Goal: Information Seeking & Learning: Learn about a topic

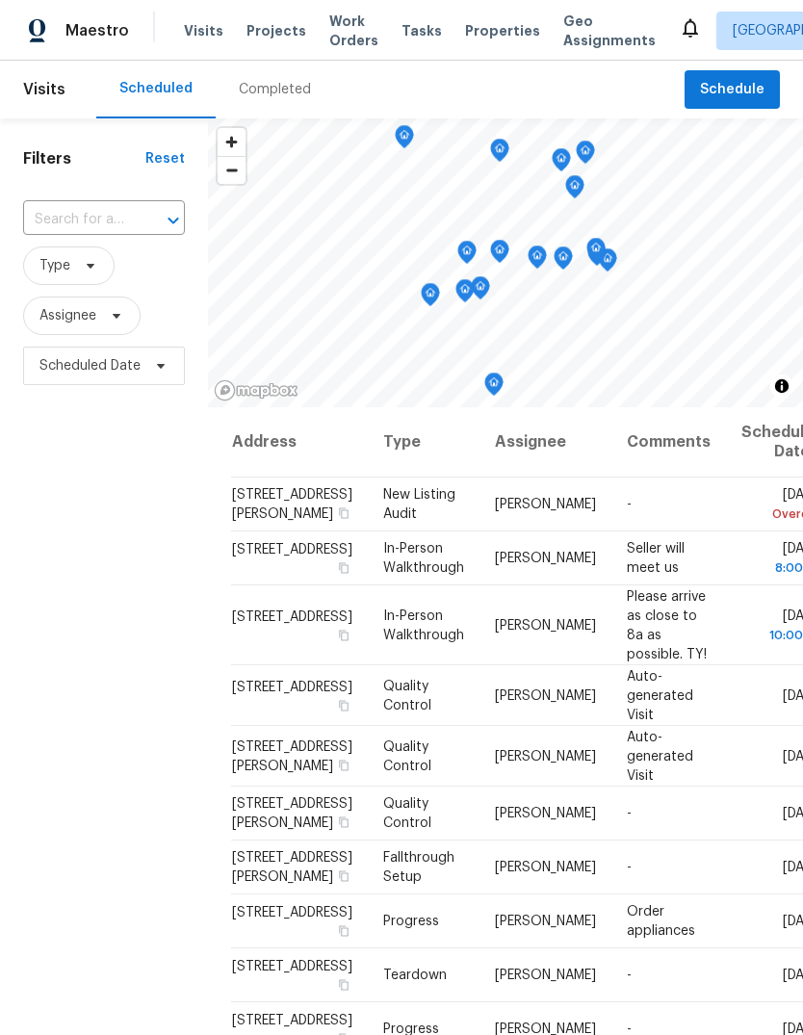
click at [407, 894] on td "Fallthrough Setup" at bounding box center [424, 867] width 112 height 54
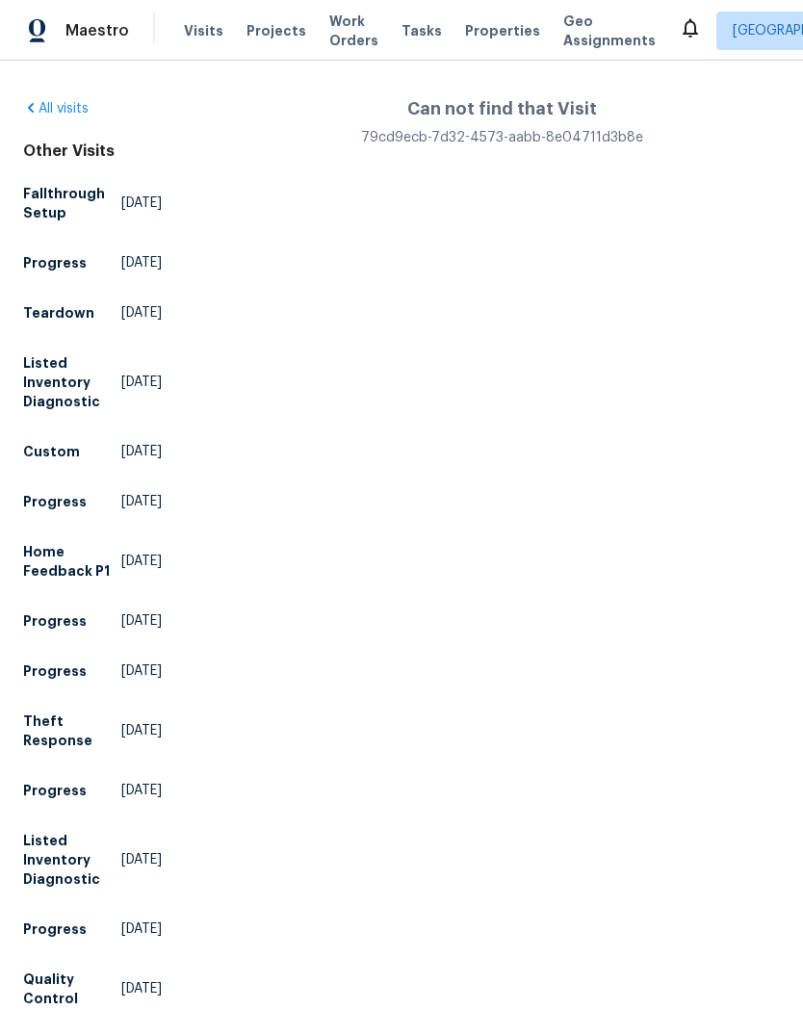
click at [491, 35] on span "Properties" at bounding box center [502, 30] width 75 height 19
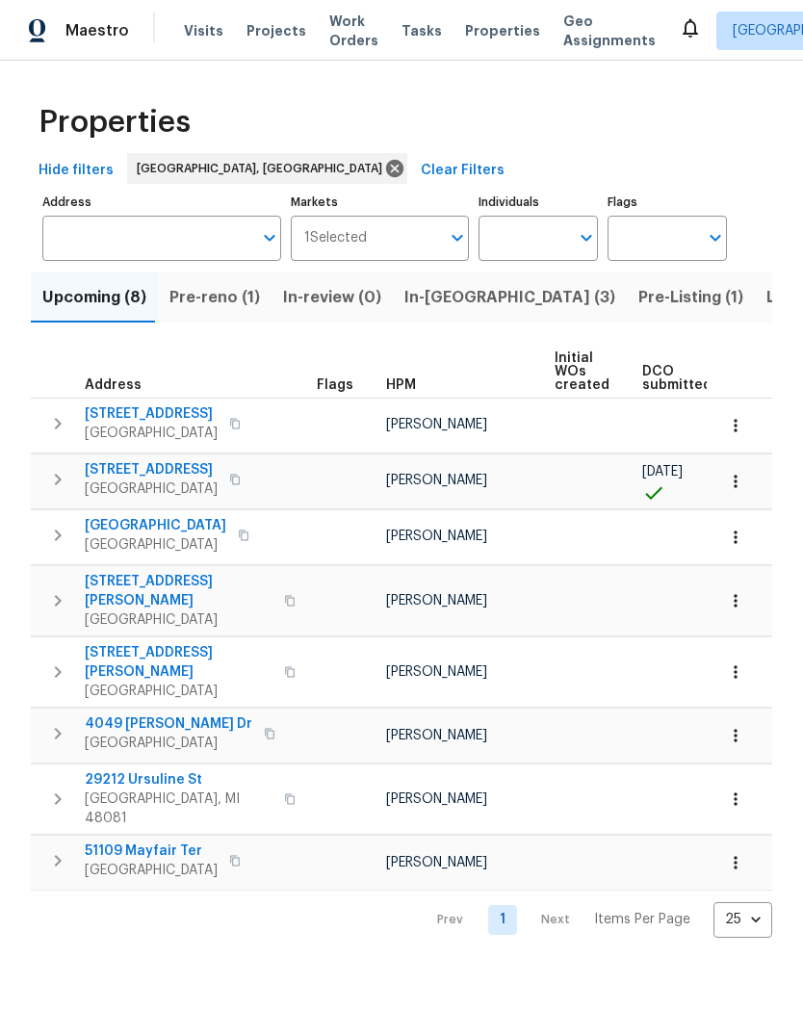
click at [446, 305] on span "In-reno (3)" at bounding box center [509, 297] width 211 height 27
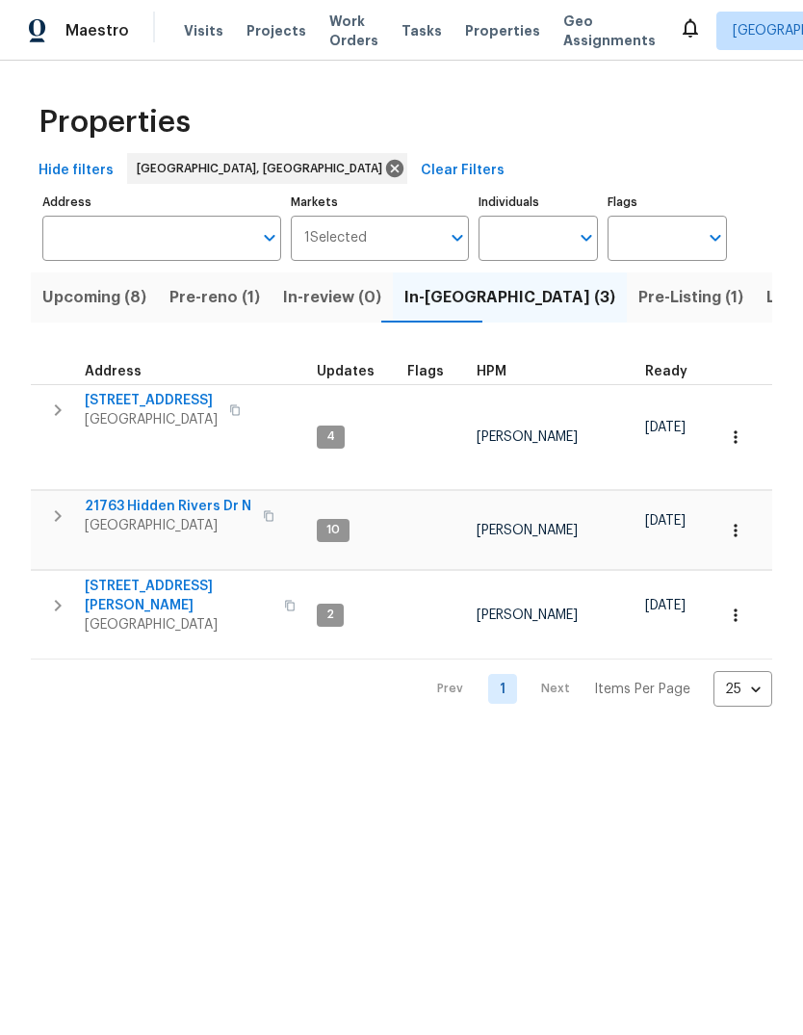
click at [265, 510] on icon "button" at bounding box center [269, 516] width 12 height 12
click at [267, 510] on icon "button" at bounding box center [269, 516] width 12 height 12
click at [498, 37] on span "Properties" at bounding box center [502, 30] width 75 height 19
click at [638, 293] on span "Pre-Listing (1)" at bounding box center [690, 297] width 105 height 27
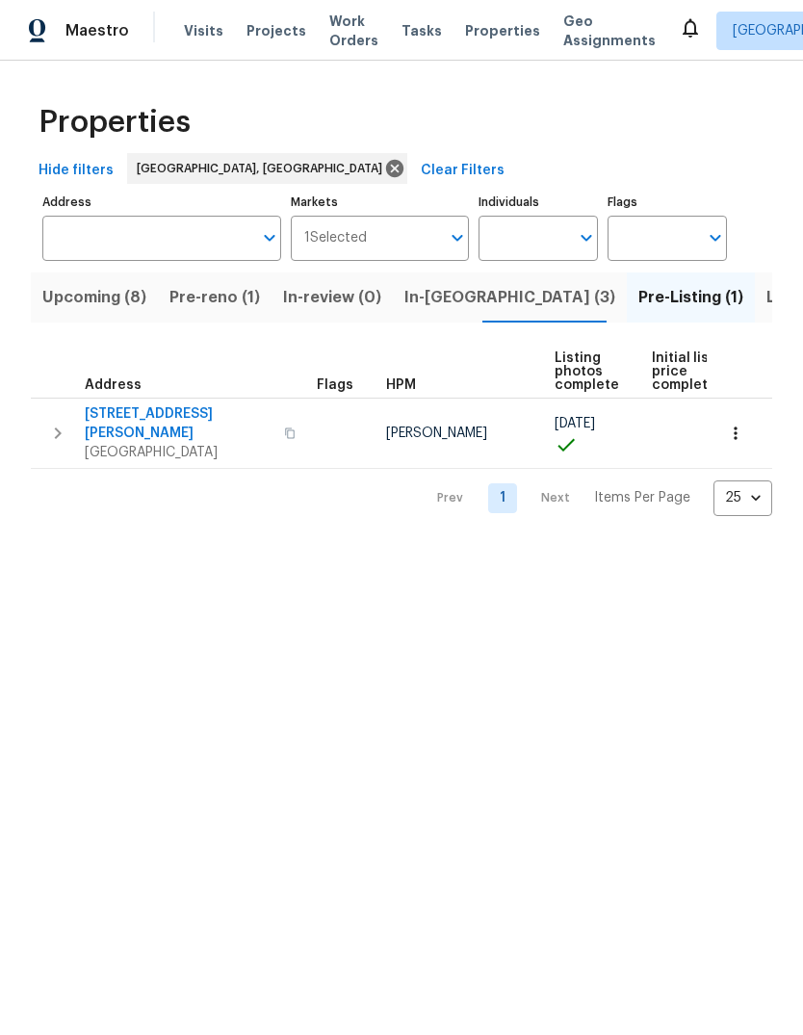
click at [149, 418] on span "22095 Wilmot Ave" at bounding box center [179, 423] width 188 height 39
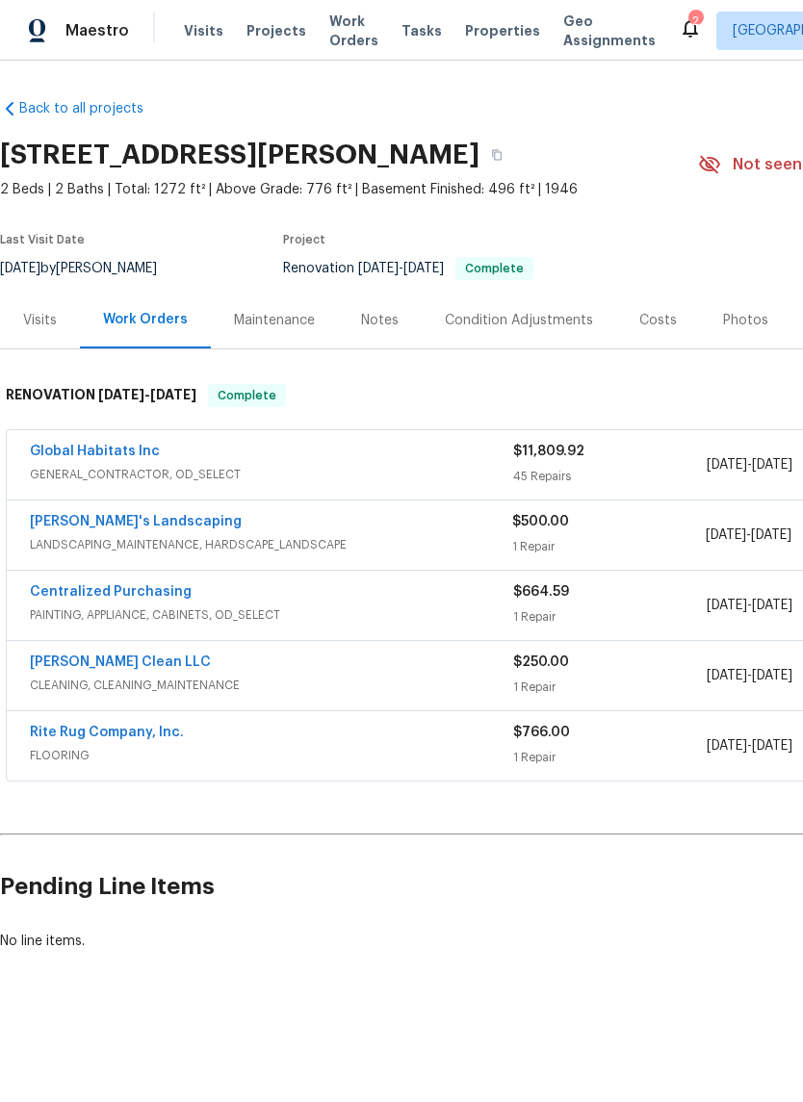
click at [739, 319] on div "Photos" at bounding box center [745, 320] width 45 height 19
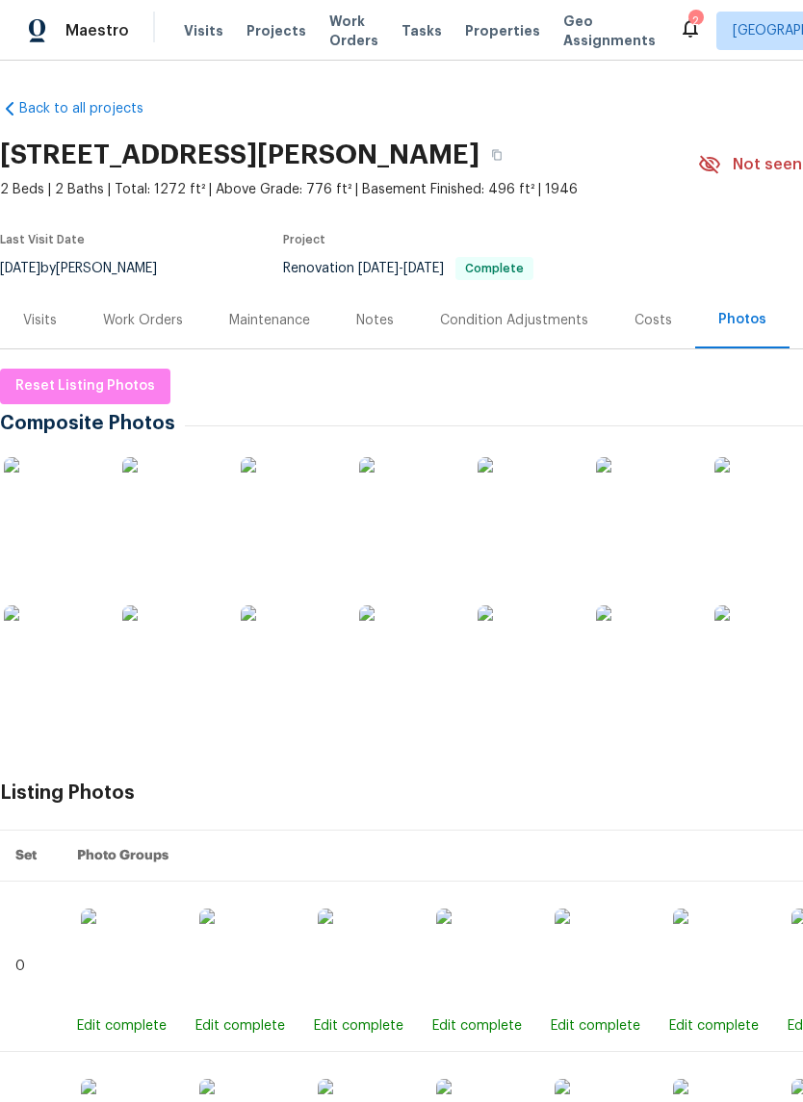
click at [50, 535] on img at bounding box center [52, 505] width 96 height 96
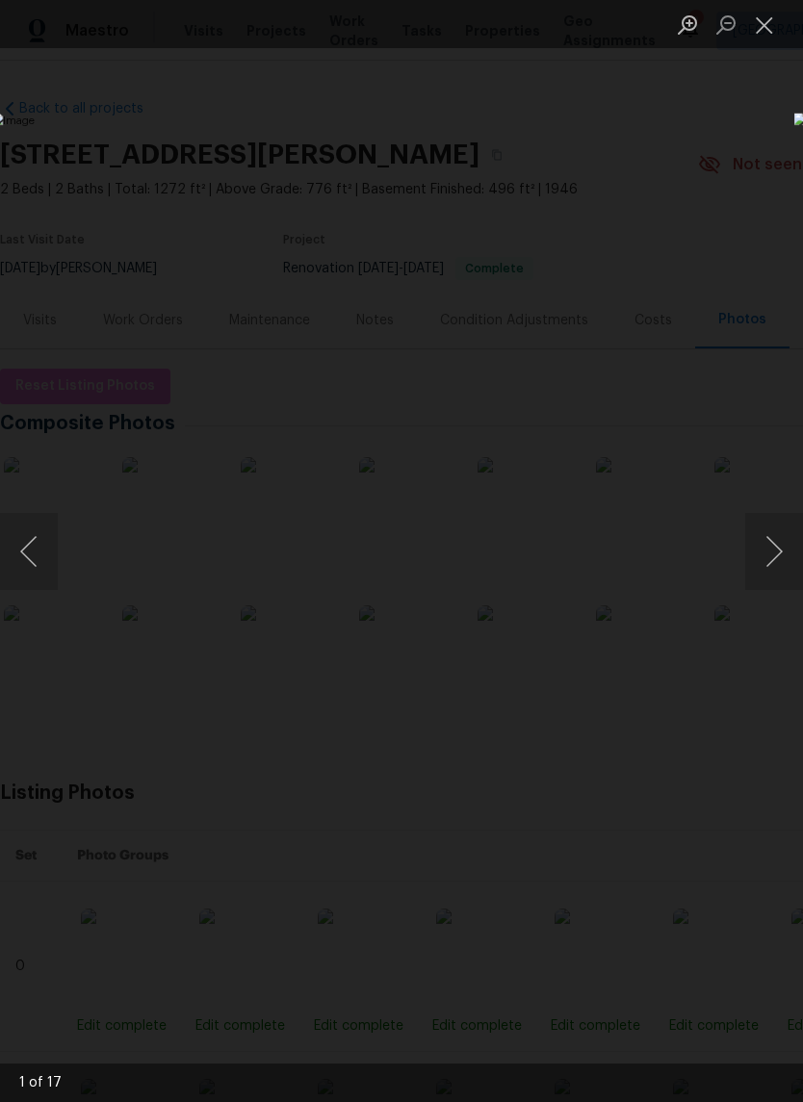
click at [779, 549] on button "Next image" at bounding box center [774, 551] width 58 height 77
click at [780, 554] on button "Next image" at bounding box center [774, 551] width 58 height 77
click at [776, 551] on button "Next image" at bounding box center [774, 551] width 58 height 77
click at [769, 543] on button "Next image" at bounding box center [774, 551] width 58 height 77
click at [763, 548] on button "Next image" at bounding box center [774, 551] width 58 height 77
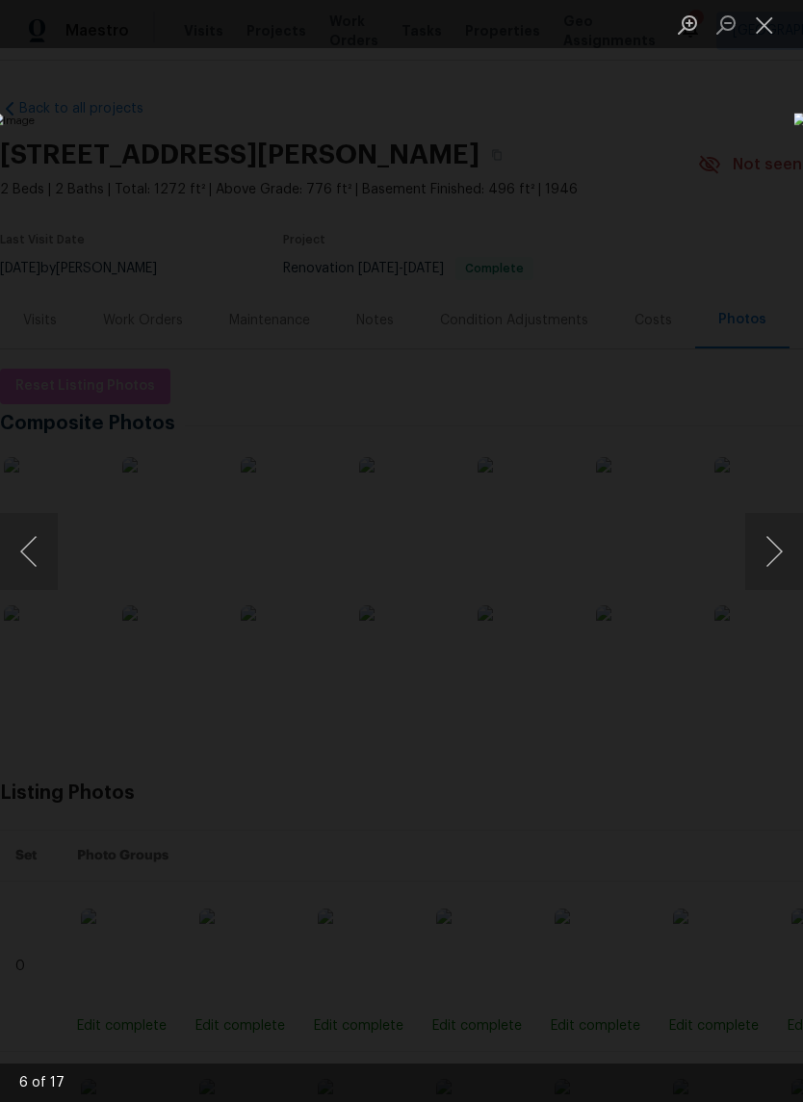
click at [774, 539] on button "Next image" at bounding box center [774, 551] width 58 height 77
click at [772, 543] on button "Next image" at bounding box center [774, 551] width 58 height 77
click at [768, 544] on button "Next image" at bounding box center [774, 551] width 58 height 77
click at [769, 542] on button "Next image" at bounding box center [774, 551] width 58 height 77
click at [770, 541] on button "Next image" at bounding box center [774, 551] width 58 height 77
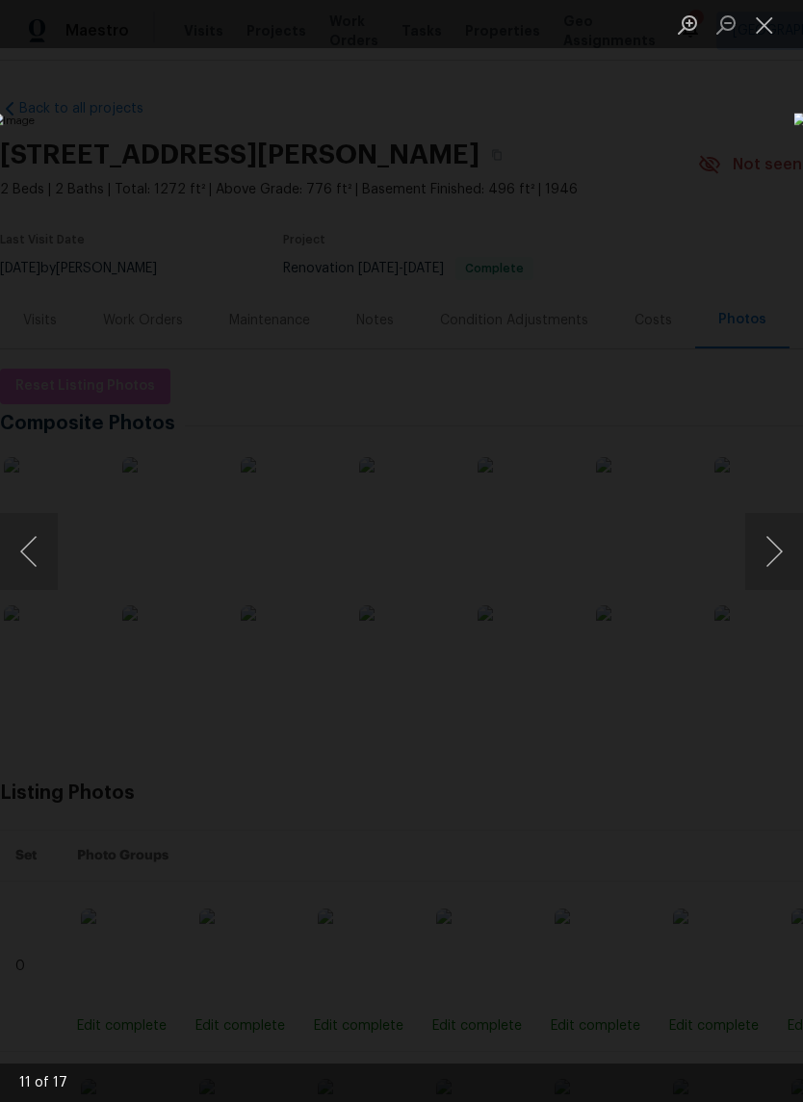
click at [770, 543] on button "Next image" at bounding box center [774, 551] width 58 height 77
click at [769, 545] on button "Next image" at bounding box center [774, 551] width 58 height 77
click at [768, 543] on button "Next image" at bounding box center [774, 551] width 58 height 77
click at [776, 547] on button "Next image" at bounding box center [774, 551] width 58 height 77
click at [13, 557] on button "Previous image" at bounding box center [29, 551] width 58 height 77
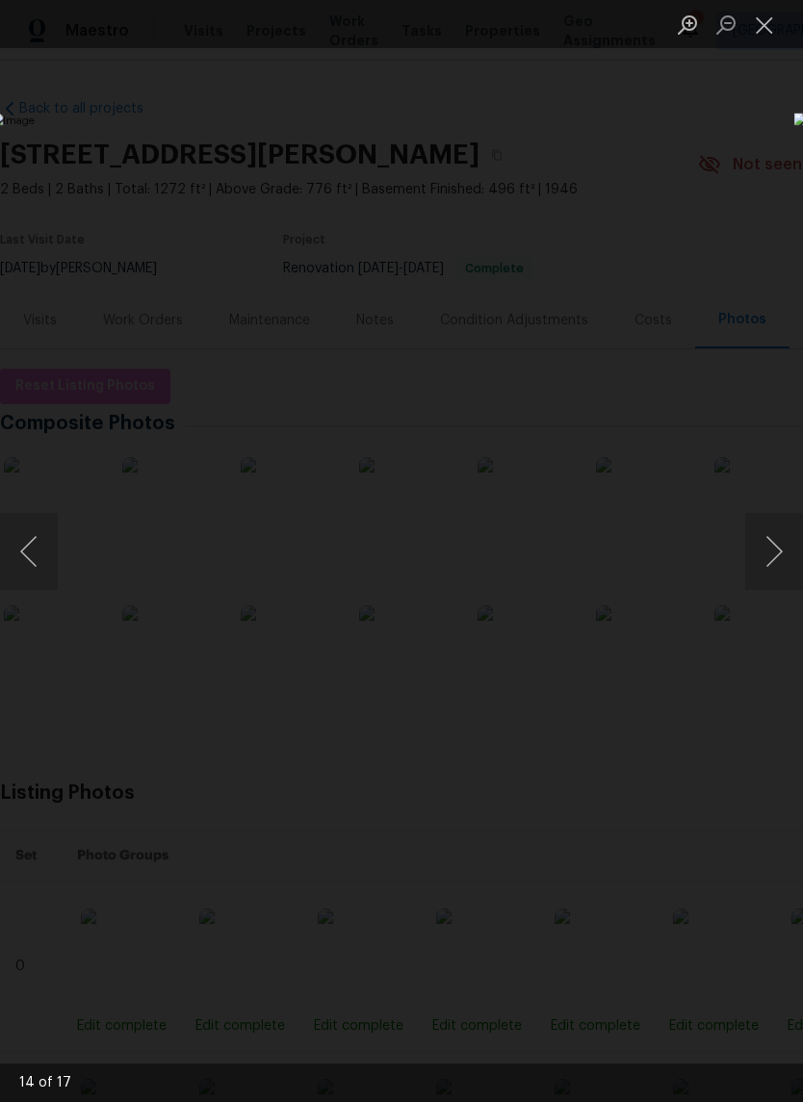
click at [792, 565] on button "Next image" at bounding box center [774, 551] width 58 height 77
click at [772, 552] on button "Next image" at bounding box center [774, 551] width 58 height 77
click at [768, 567] on button "Next image" at bounding box center [774, 551] width 58 height 77
click at [763, 555] on button "Next image" at bounding box center [774, 551] width 58 height 77
click at [764, 556] on button "Next image" at bounding box center [774, 551] width 58 height 77
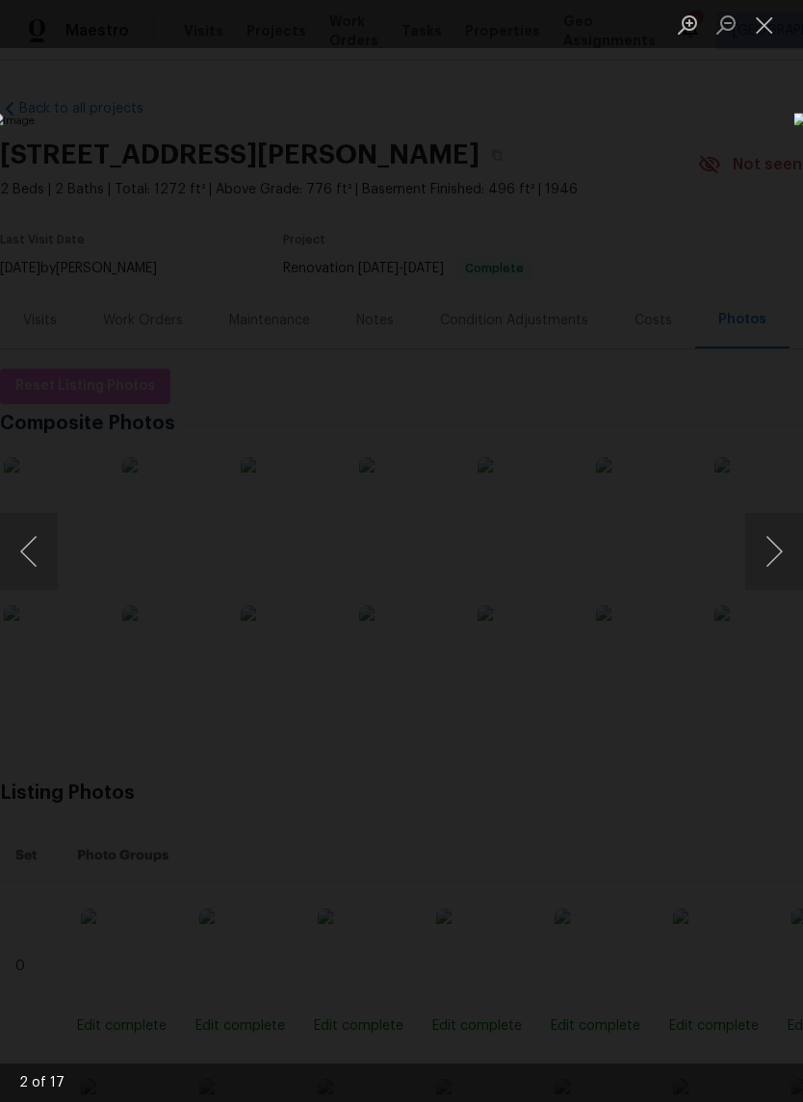
click at [765, 556] on button "Next image" at bounding box center [774, 551] width 58 height 77
click at [766, 554] on button "Next image" at bounding box center [774, 551] width 58 height 77
click at [764, 552] on button "Next image" at bounding box center [774, 551] width 58 height 77
click at [767, 553] on button "Next image" at bounding box center [774, 551] width 58 height 77
click at [766, 554] on button "Next image" at bounding box center [774, 551] width 58 height 77
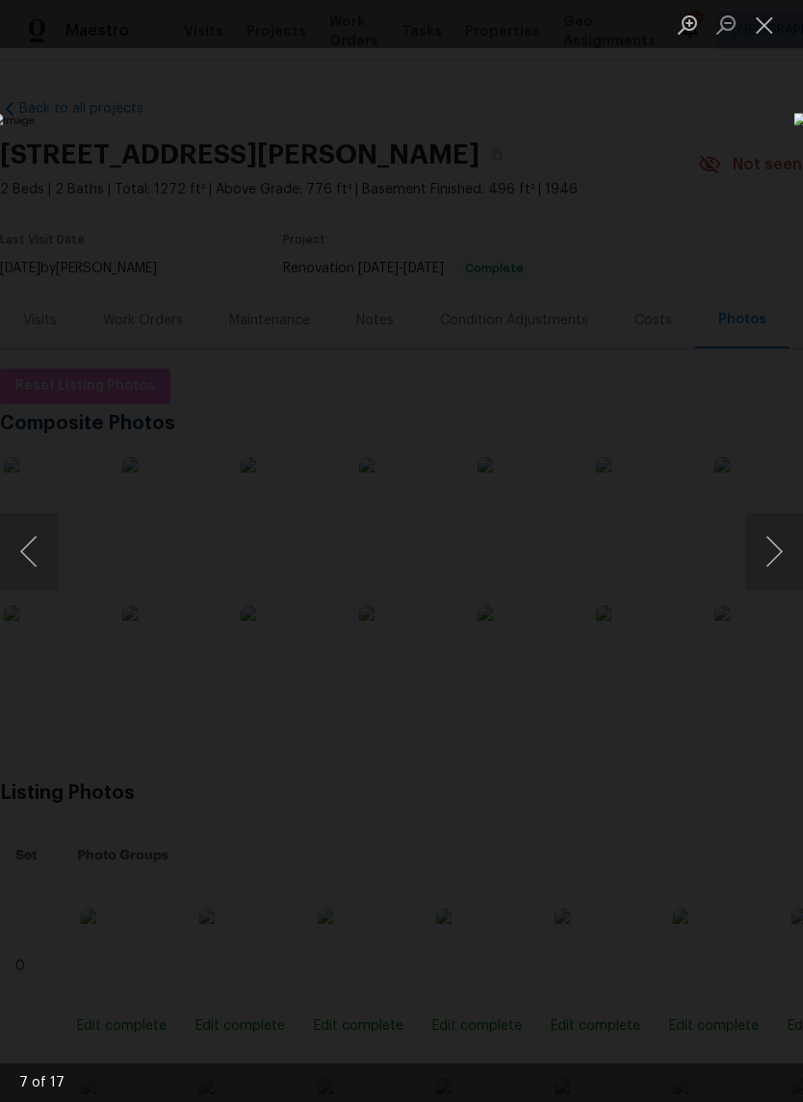
click at [774, 559] on button "Next image" at bounding box center [774, 551] width 58 height 77
click at [776, 555] on button "Next image" at bounding box center [774, 551] width 58 height 77
click at [774, 551] on button "Next image" at bounding box center [774, 551] width 58 height 77
click at [774, 554] on button "Next image" at bounding box center [774, 551] width 58 height 77
click at [773, 552] on button "Next image" at bounding box center [774, 551] width 58 height 77
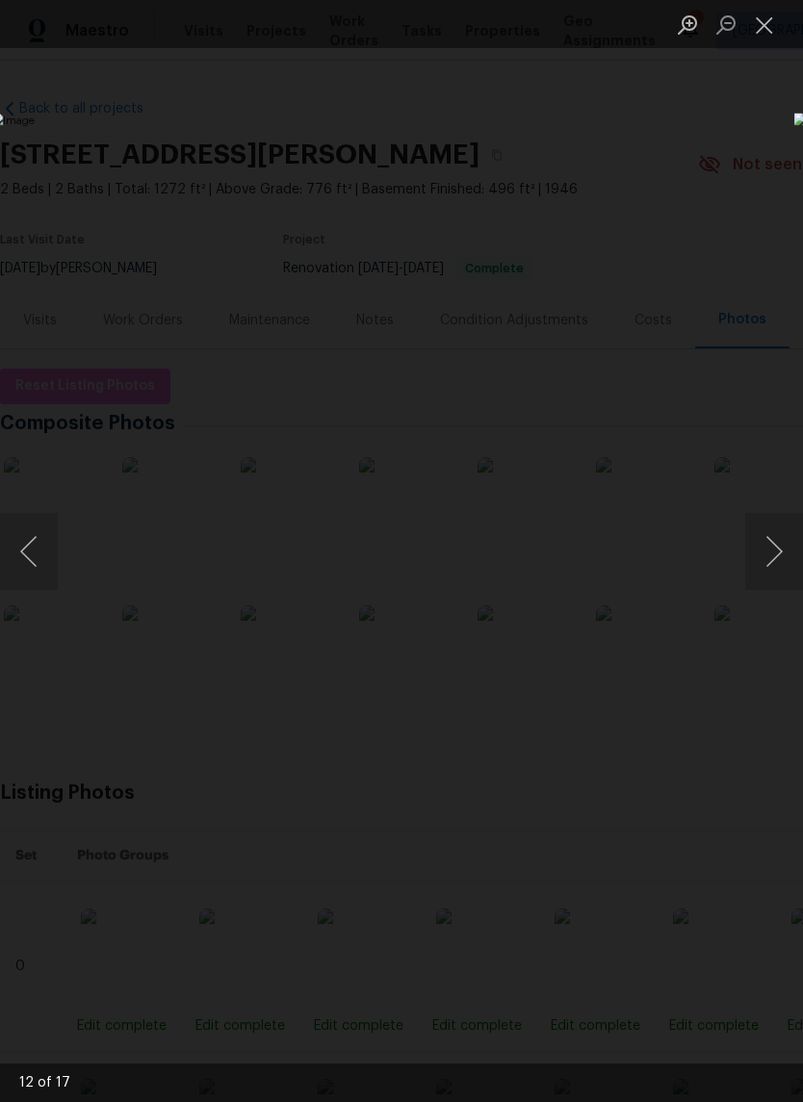
click at [772, 549] on button "Next image" at bounding box center [774, 551] width 58 height 77
click at [772, 547] on button "Next image" at bounding box center [774, 551] width 58 height 77
click at [775, 547] on button "Next image" at bounding box center [774, 551] width 58 height 77
click at [771, 553] on button "Next image" at bounding box center [774, 551] width 58 height 77
click at [773, 550] on button "Next image" at bounding box center [774, 551] width 58 height 77
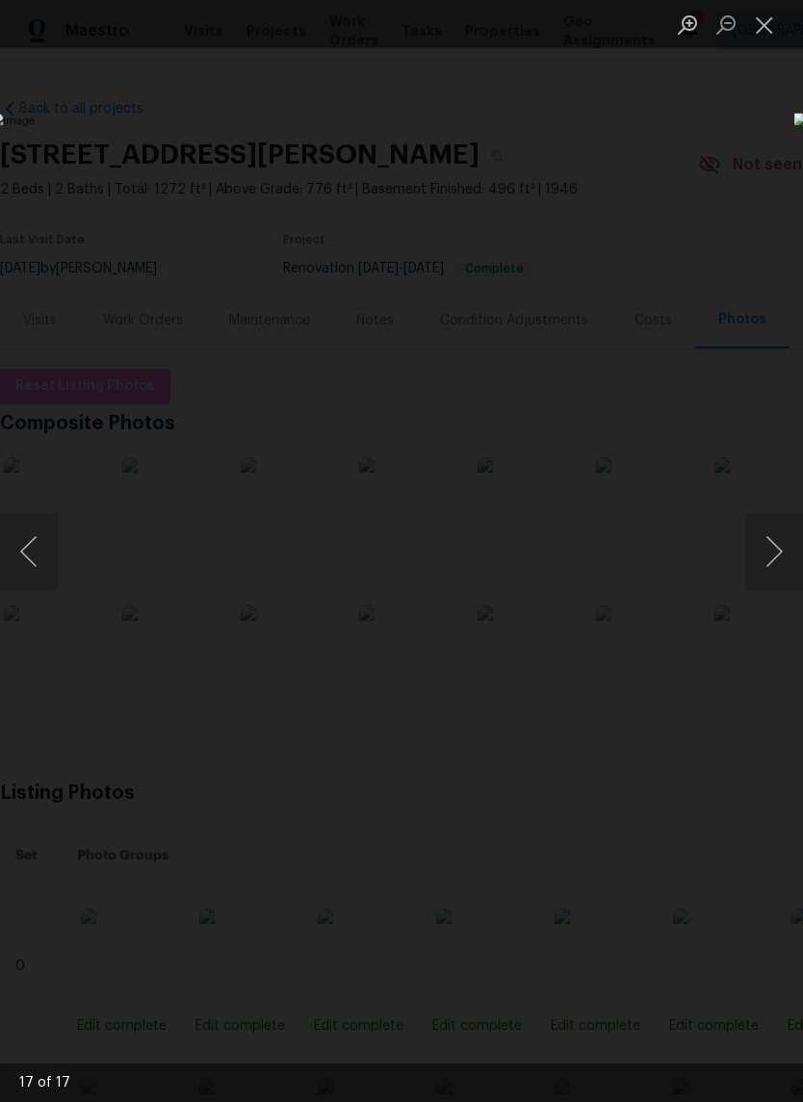
click at [773, 551] on button "Next image" at bounding box center [774, 551] width 58 height 77
click at [774, 35] on button "Close lightbox" at bounding box center [764, 25] width 39 height 34
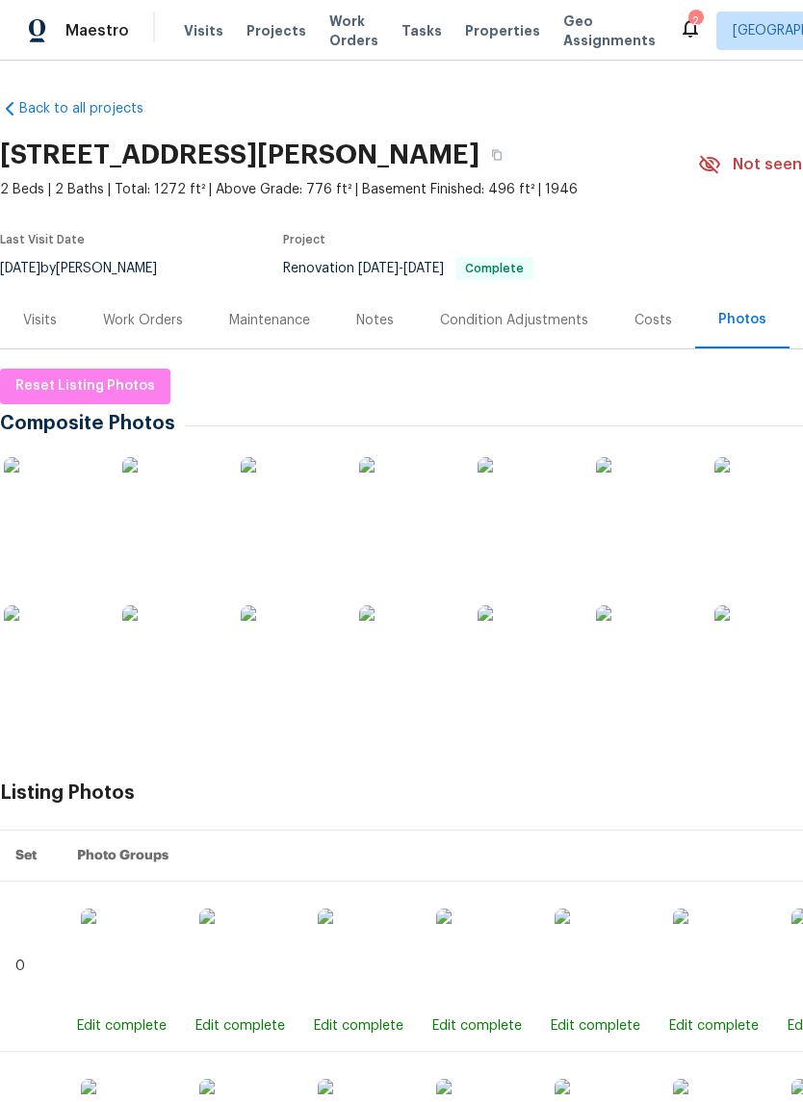
click at [378, 336] on div "Notes" at bounding box center [375, 320] width 84 height 57
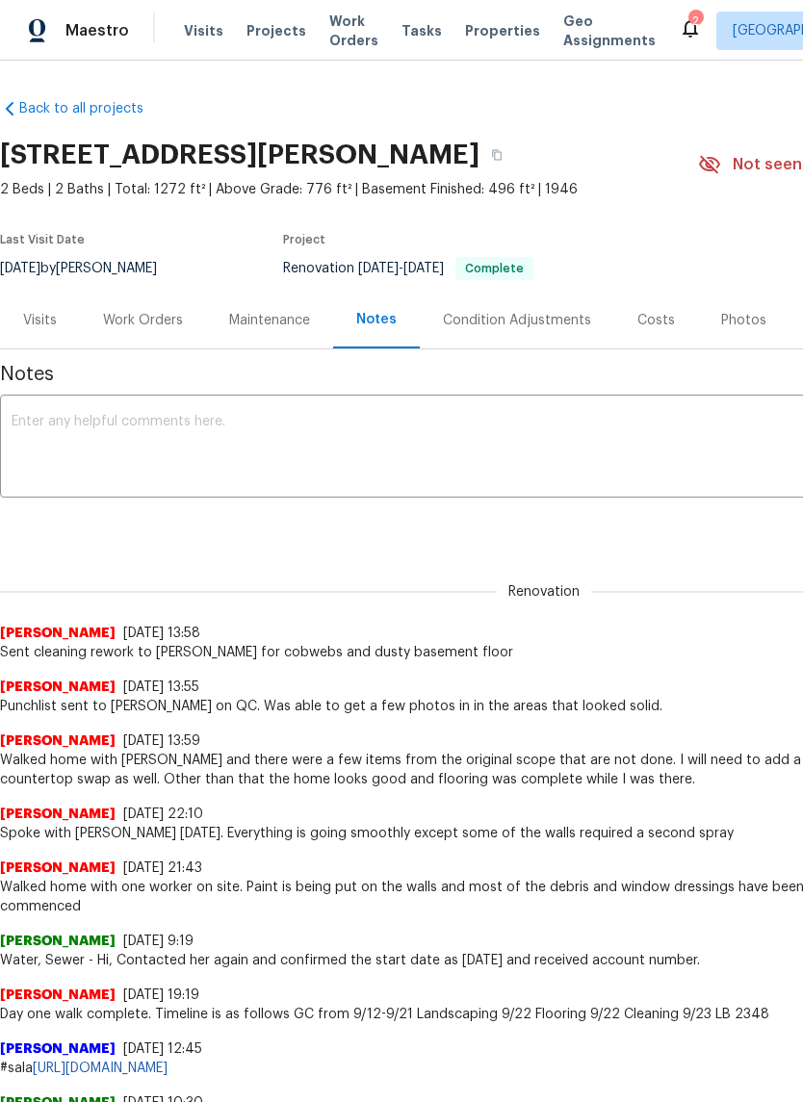
click at [129, 341] on div "Work Orders" at bounding box center [143, 320] width 126 height 57
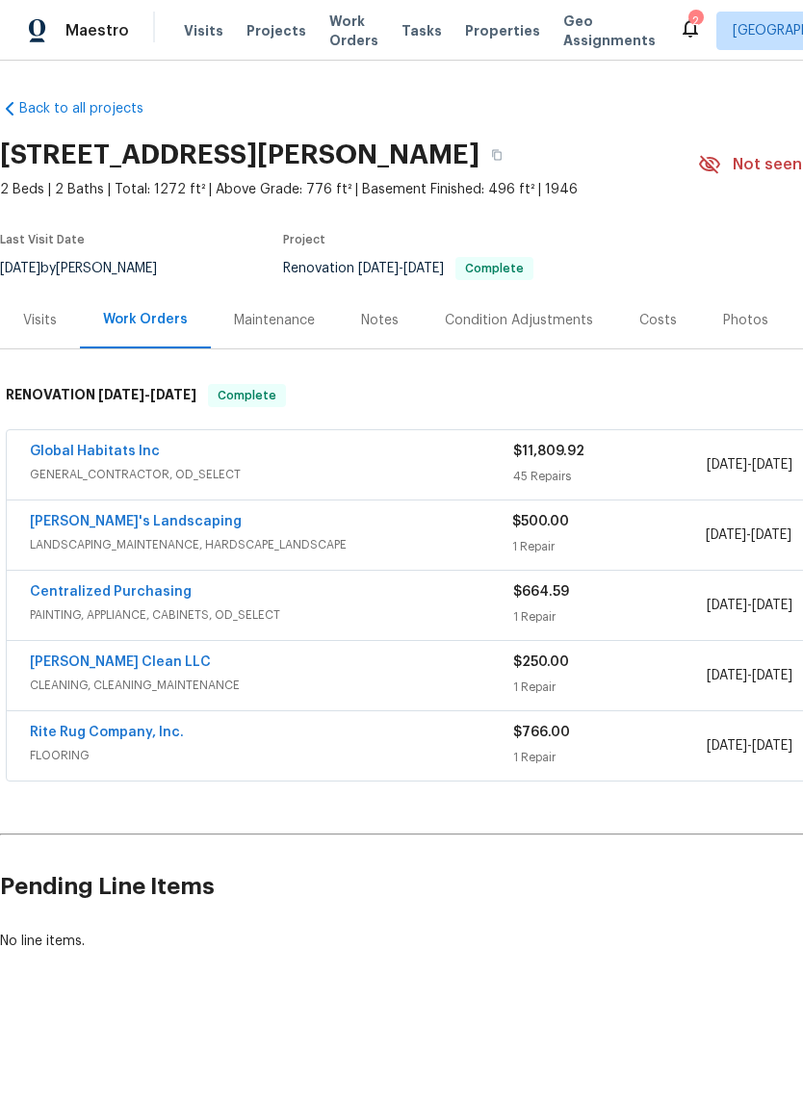
click at [147, 528] on link "Baraiac's Landscaping" at bounding box center [136, 521] width 212 height 13
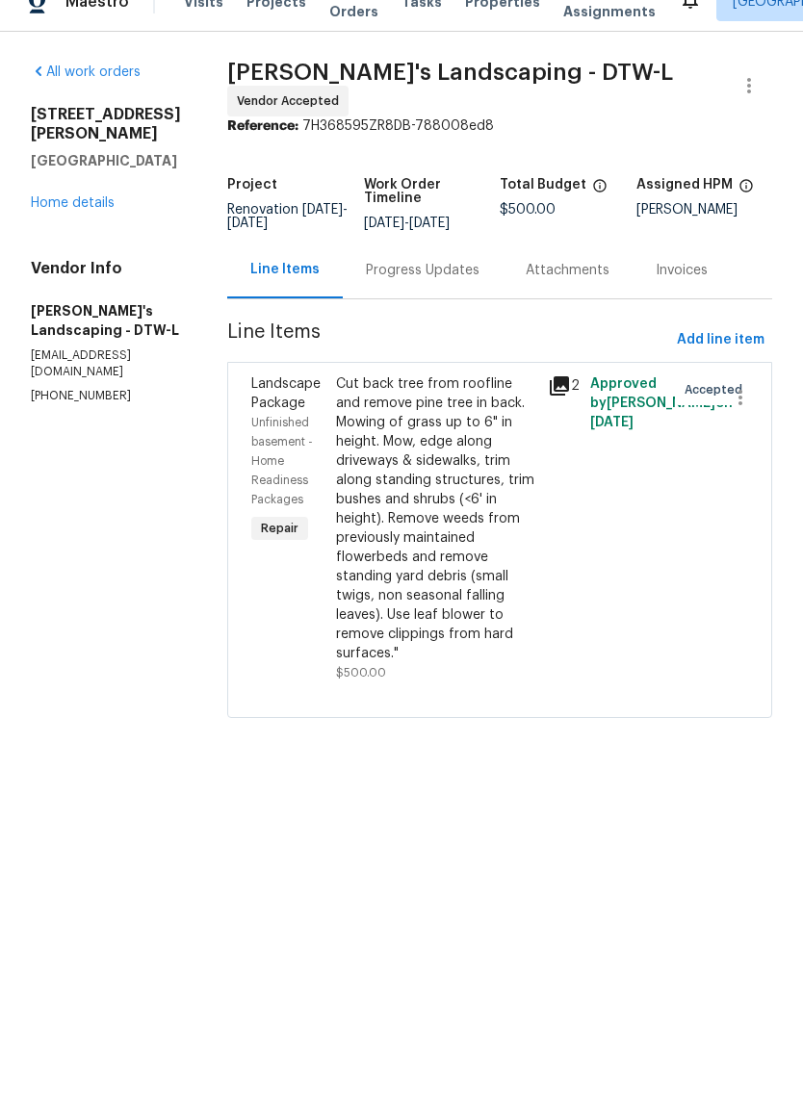
click at [542, 398] on div "Cut back tree from roofline and remove pine tree in back. Mowing of grass up to…" at bounding box center [436, 558] width 212 height 320
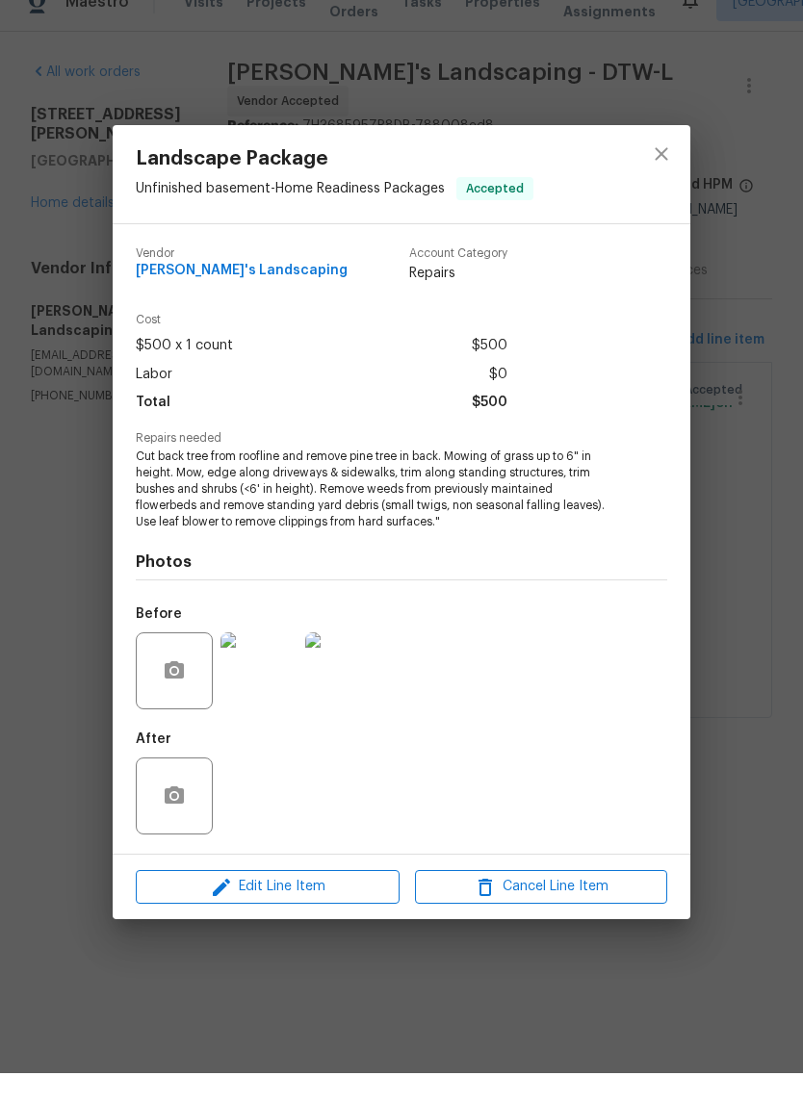
click at [263, 662] on img at bounding box center [258, 699] width 77 height 77
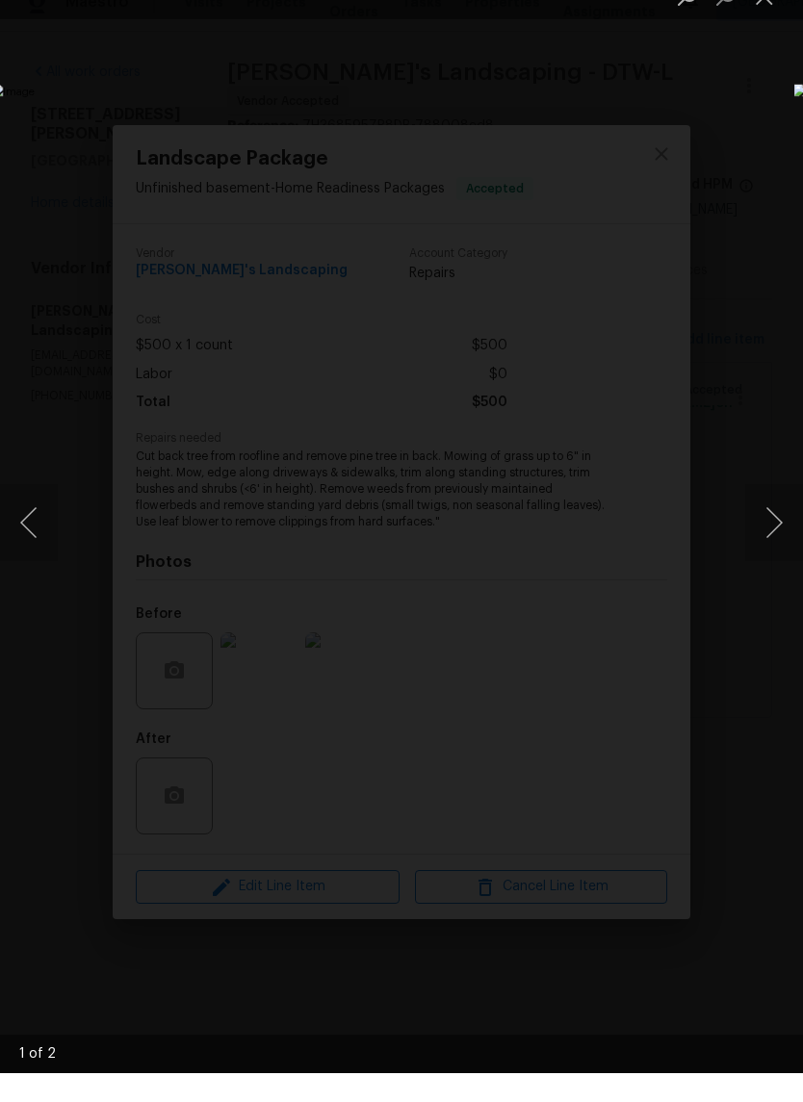
click at [786, 548] on button "Next image" at bounding box center [774, 551] width 58 height 77
click at [766, 8] on button "Close lightbox" at bounding box center [764, 25] width 39 height 34
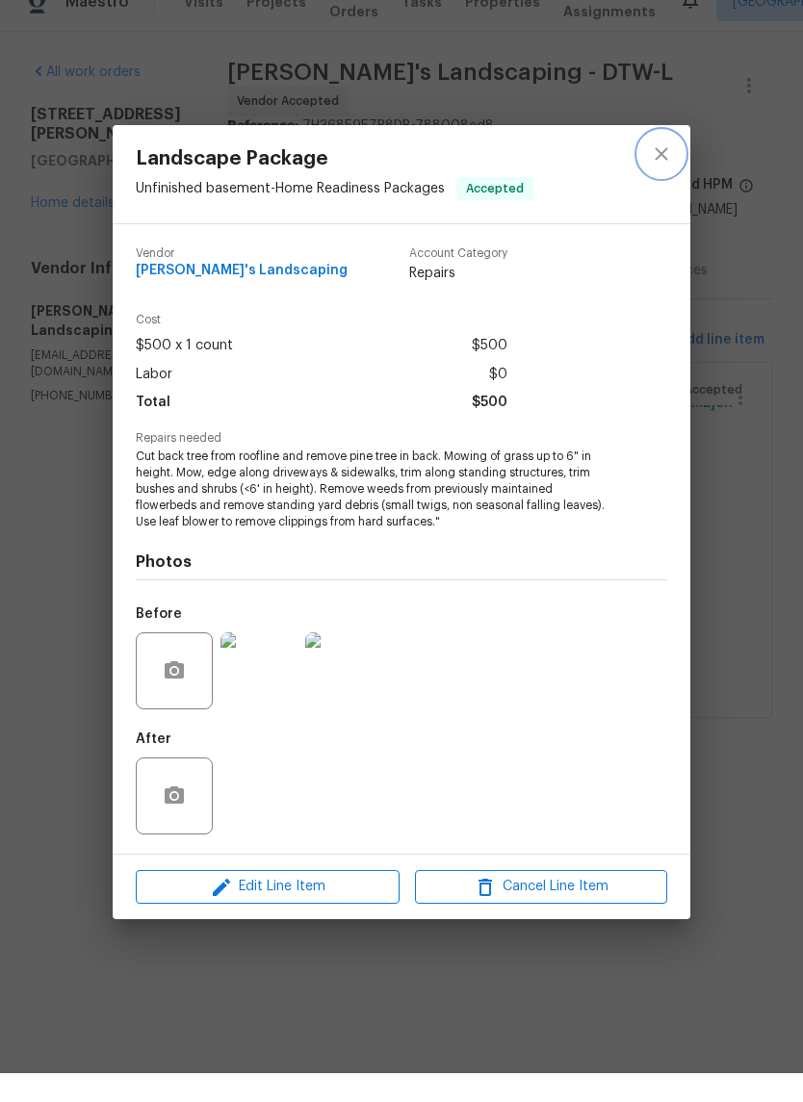
click at [665, 171] on icon "close" at bounding box center [661, 182] width 23 height 23
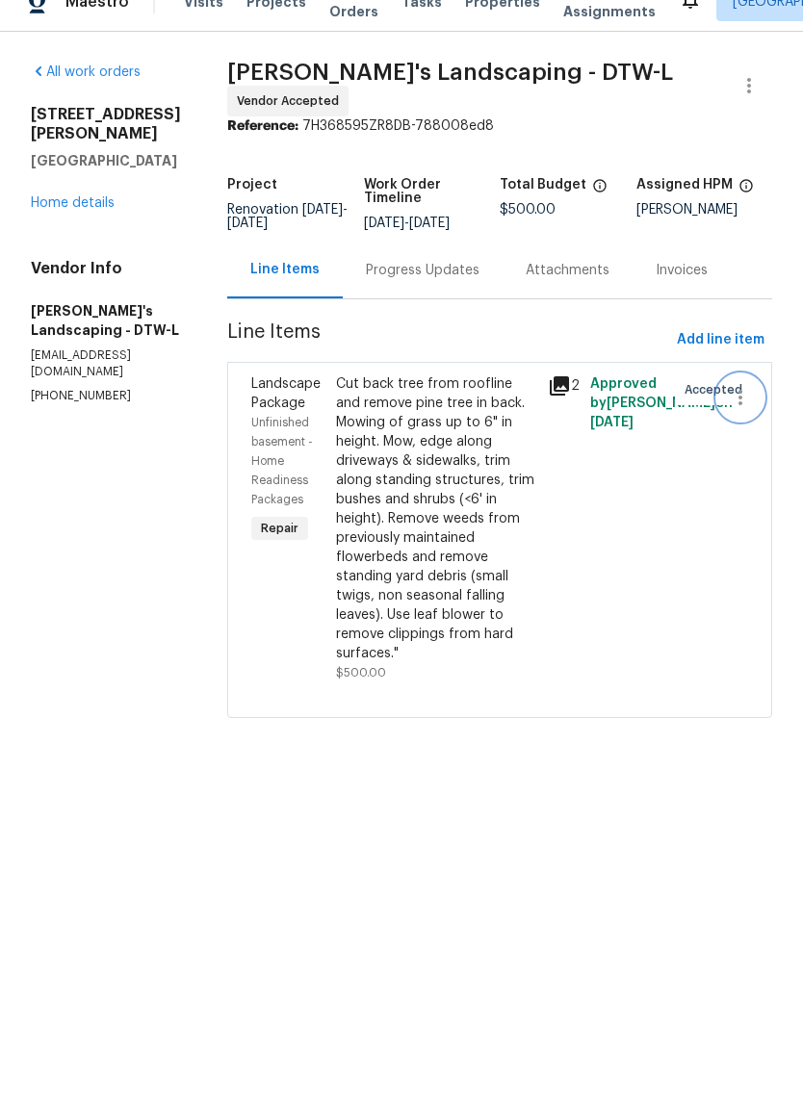
click at [745, 415] on icon "button" at bounding box center [740, 426] width 23 height 23
click at [746, 388] on li "Cancel" at bounding box center [749, 404] width 74 height 32
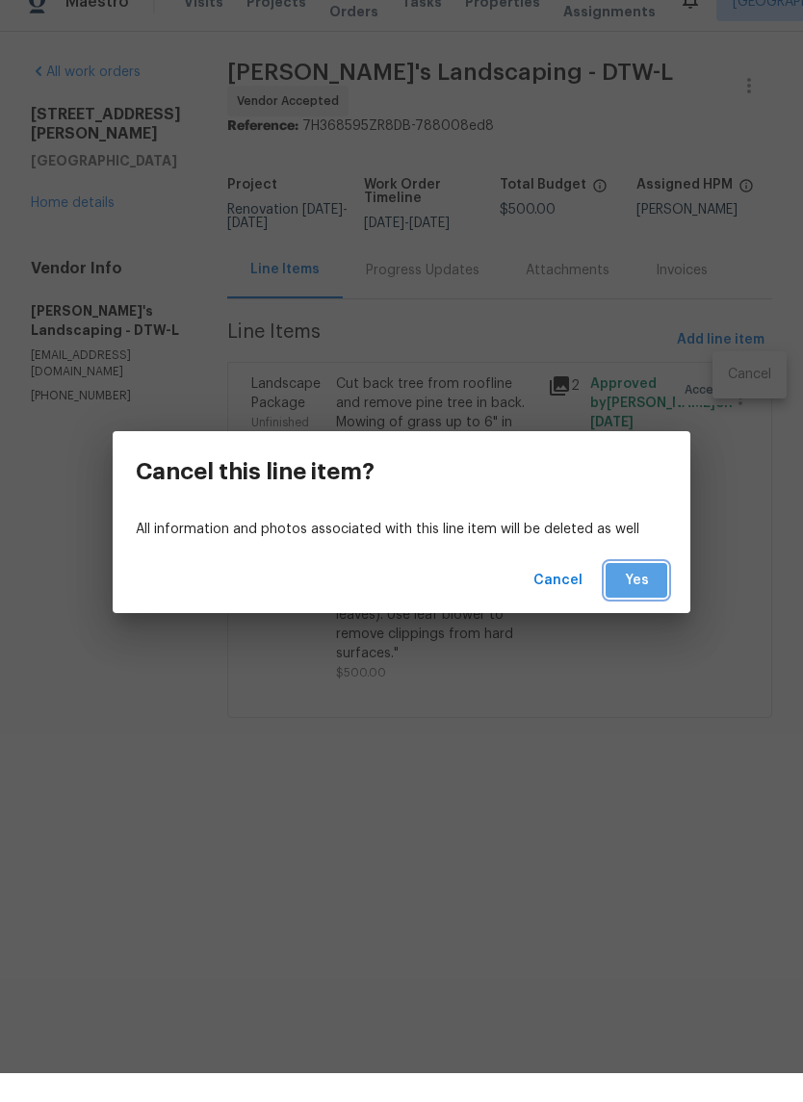
click at [644, 598] on span "Yes" at bounding box center [636, 610] width 31 height 24
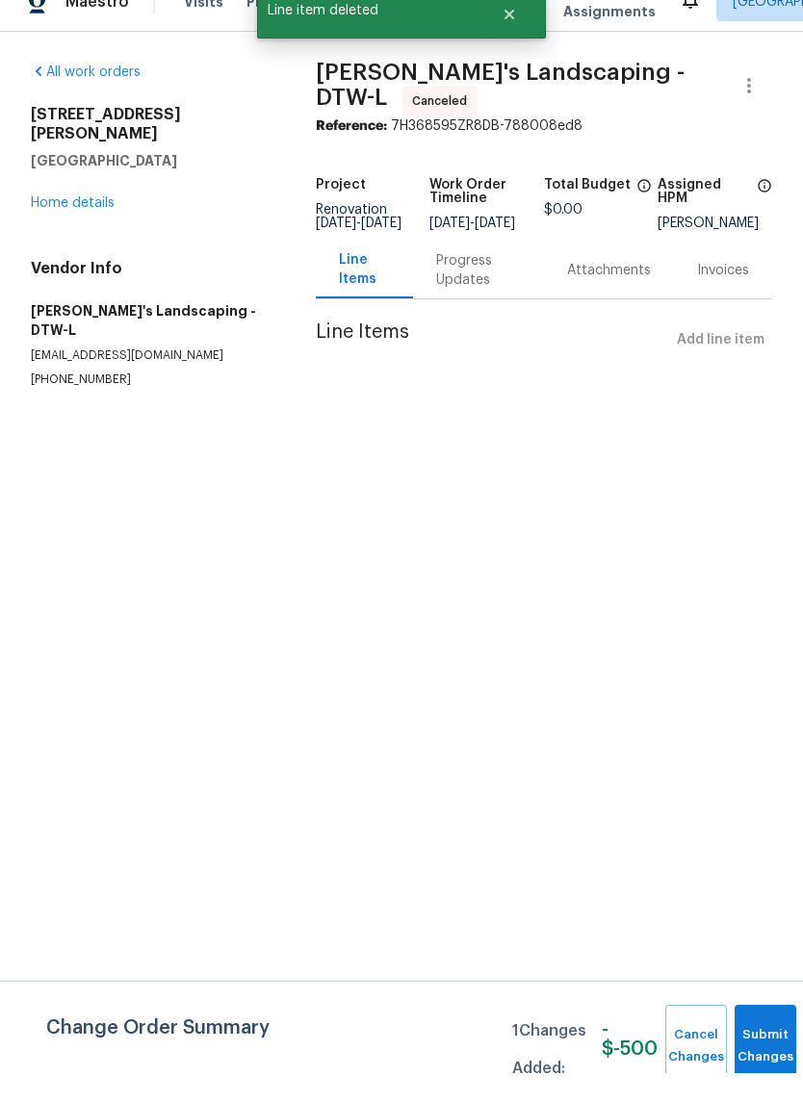
click at [80, 201] on div "All work orders 22095 Wilmot Ave Eastpointe, MI 48021 Home details Vendor Info …" at bounding box center [150, 253] width 239 height 325
click at [61, 225] on link "Home details" at bounding box center [73, 231] width 84 height 13
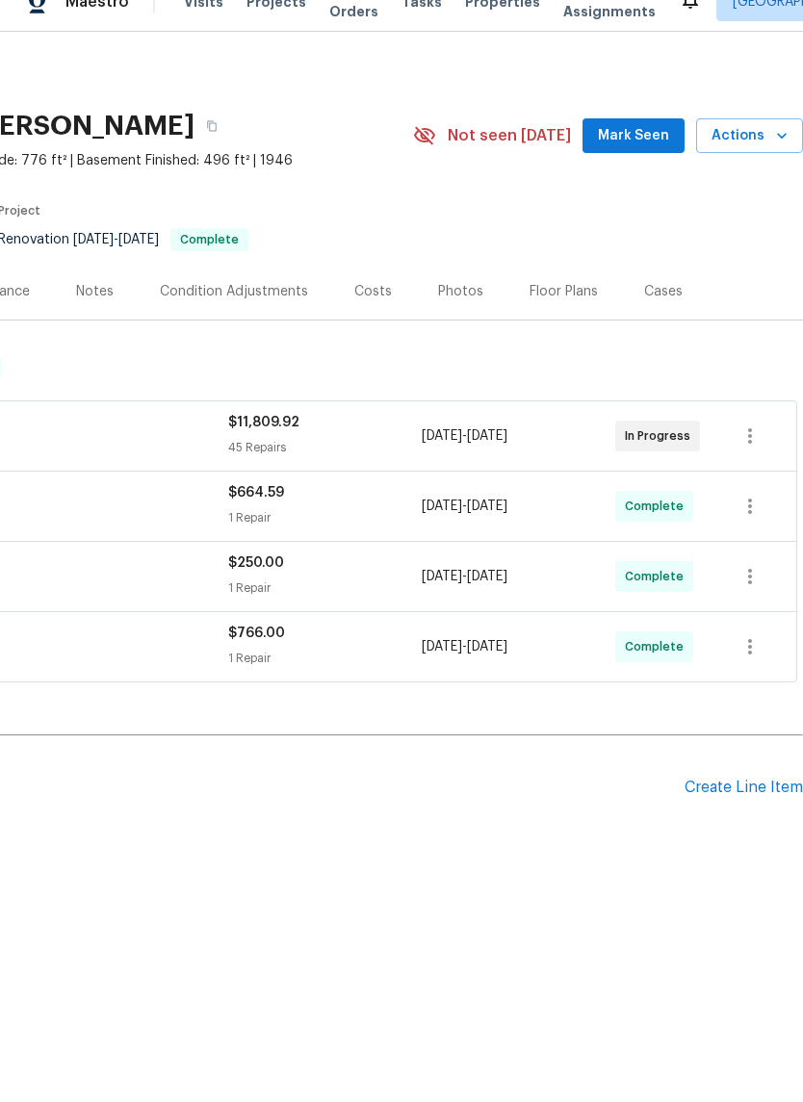
scroll to position [0, 285]
click at [624, 130] on div "22095 Wilmot Ave, Eastpointe, MI 48021 2 Beds | 2 Baths | Total: 1272 ft² | Abo…" at bounding box center [259, 164] width 1088 height 69
click at [641, 153] on span "Mark Seen" at bounding box center [633, 165] width 71 height 24
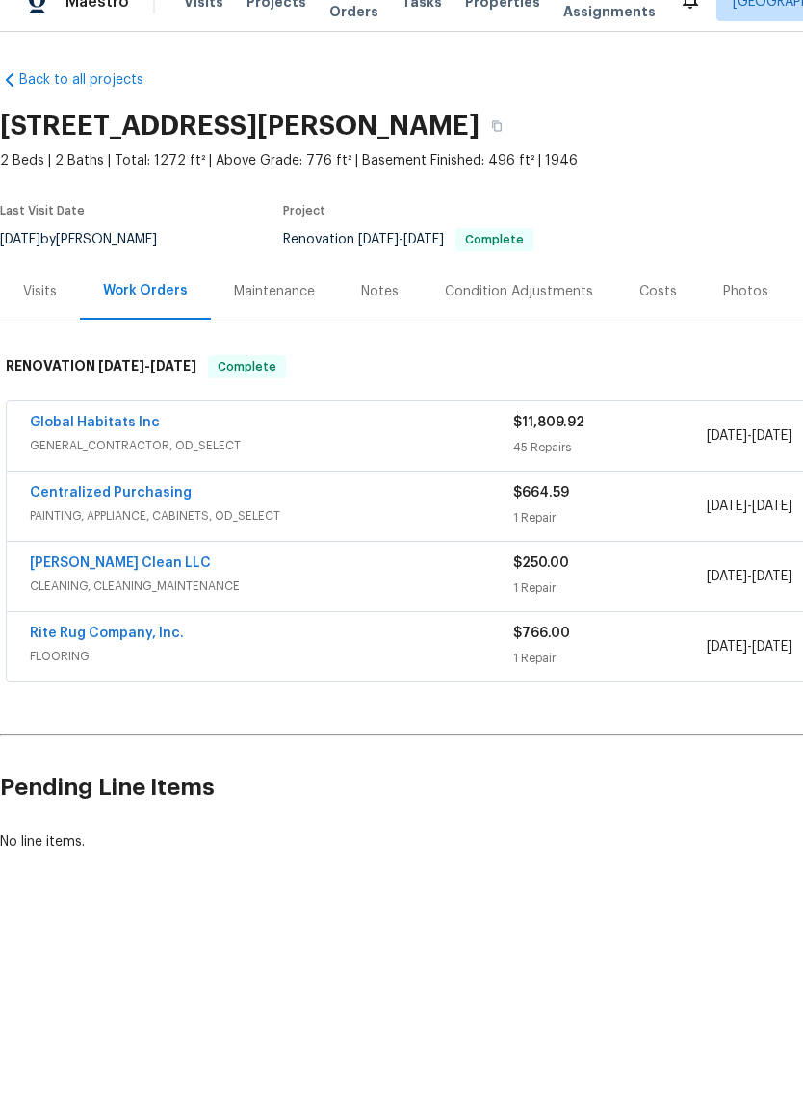
scroll to position [0, 0]
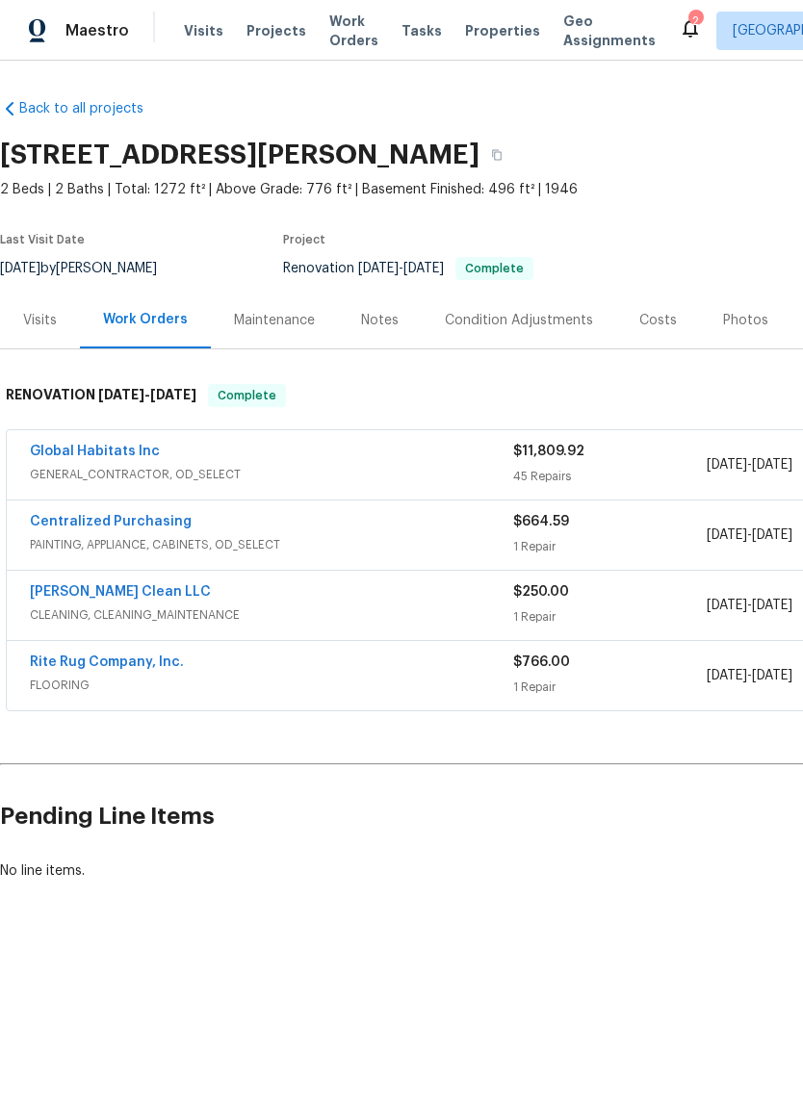
click at [688, 13] on div "2" at bounding box center [694, 21] width 13 height 19
click at [683, 31] on icon at bounding box center [690, 28] width 15 height 19
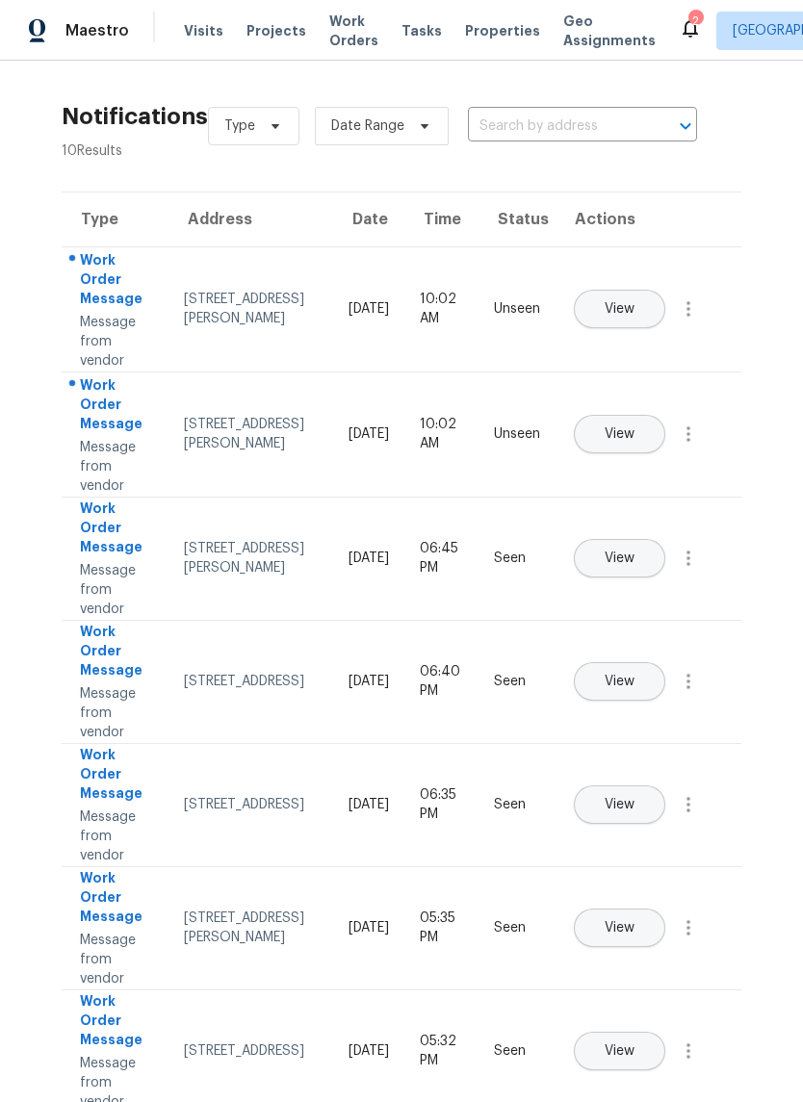
click at [665, 415] on button "View" at bounding box center [619, 434] width 91 height 39
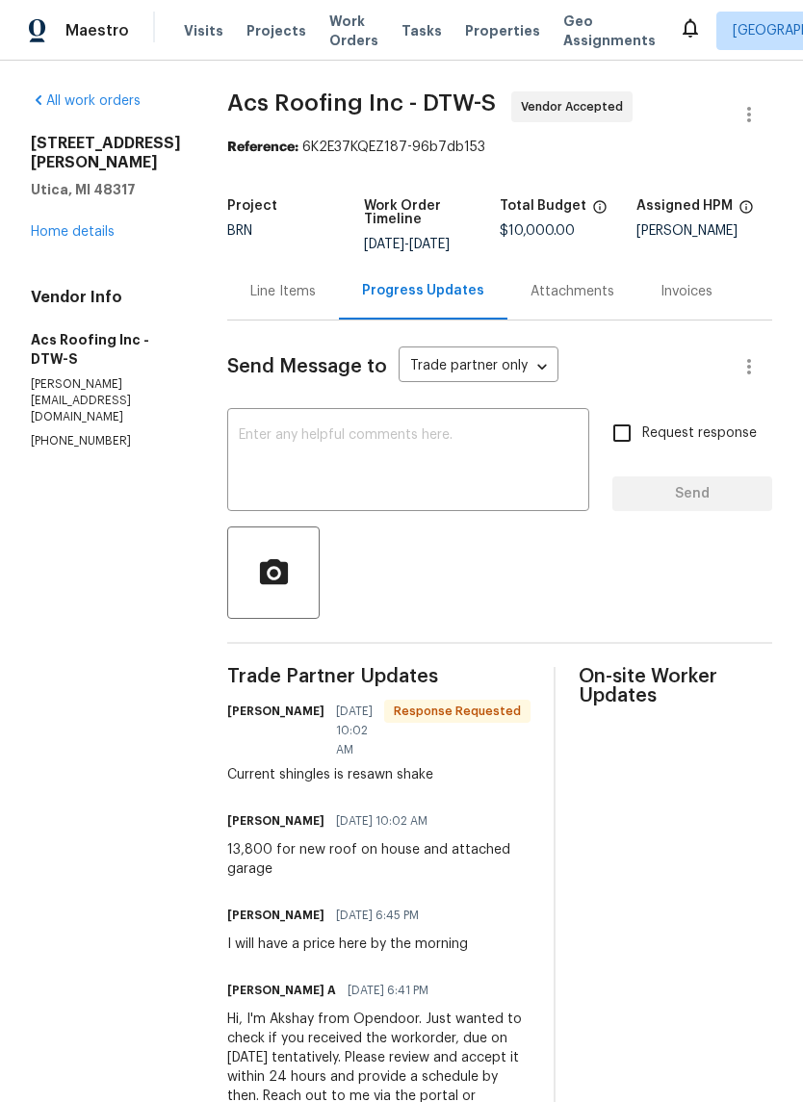
click at [487, 1] on div "Maestro Visits Projects Work Orders Tasks Properties Geo Assignments Detroit, M…" at bounding box center [401, 30] width 803 height 61
click at [481, 38] on span "Properties" at bounding box center [502, 30] width 75 height 19
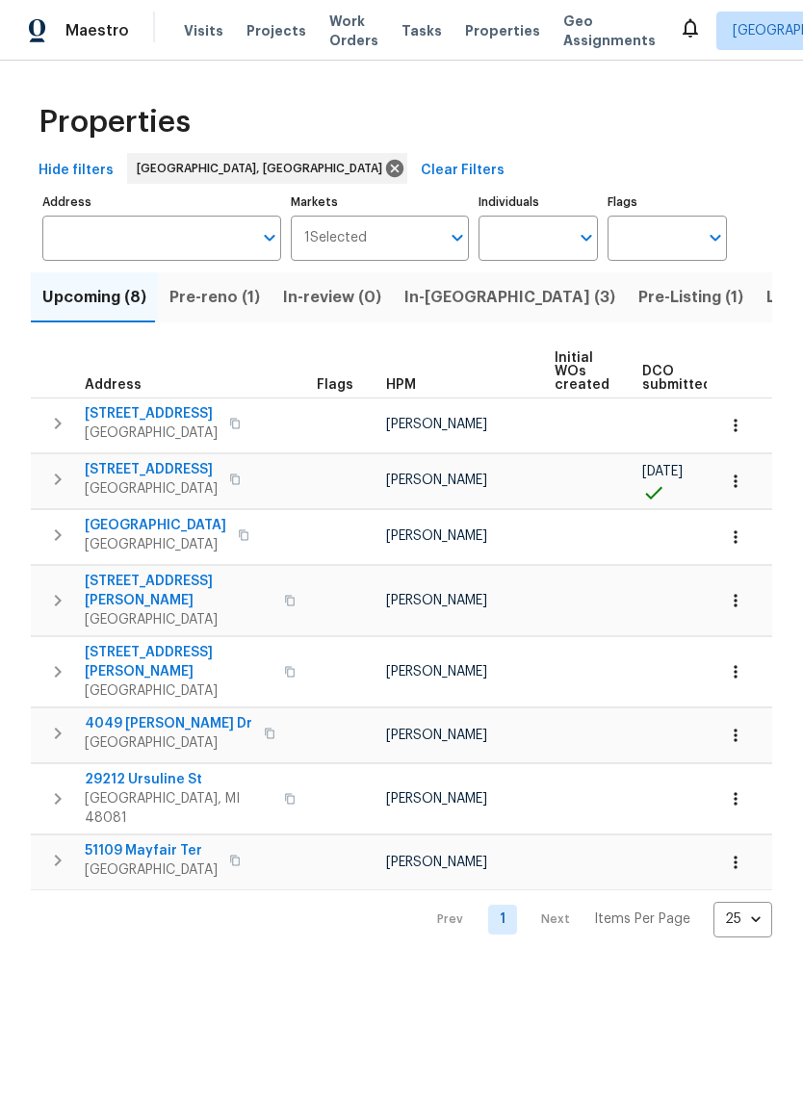
click at [766, 302] on span "Listed (13)" at bounding box center [805, 297] width 79 height 27
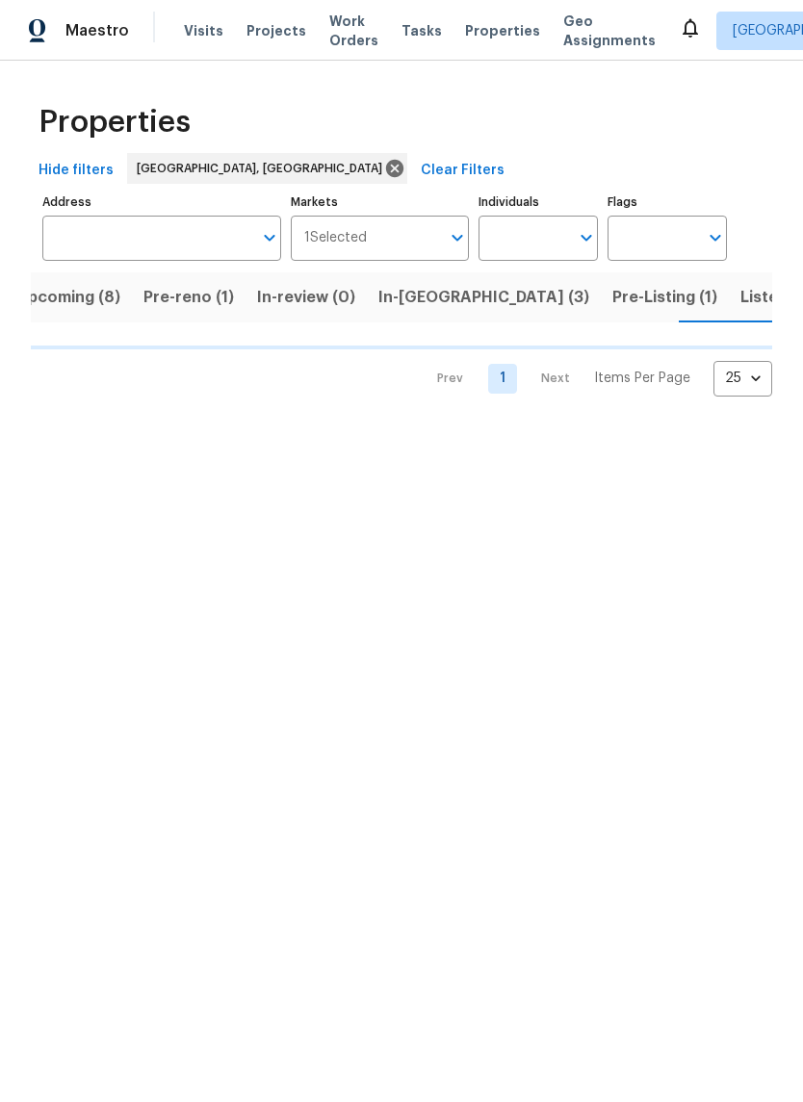
scroll to position [0, 28]
click at [727, 314] on button "Listed (13)" at bounding box center [778, 297] width 102 height 50
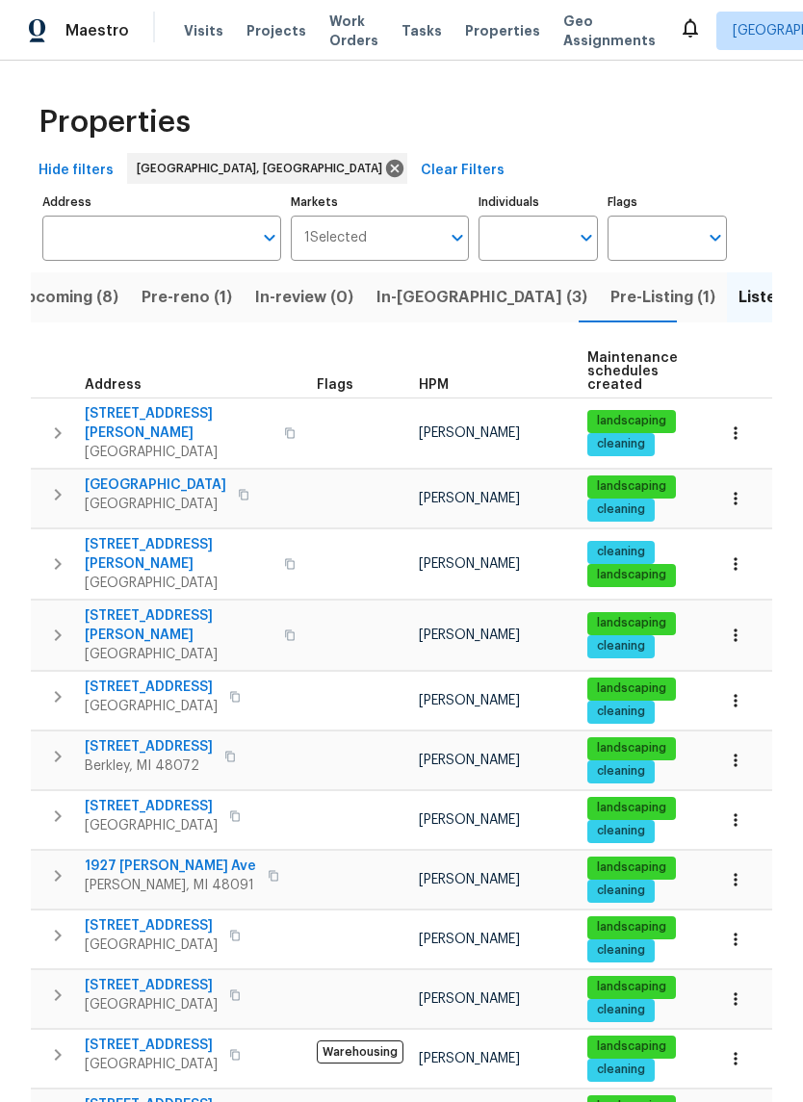
click at [76, 316] on button "Upcoming (8)" at bounding box center [66, 297] width 127 height 50
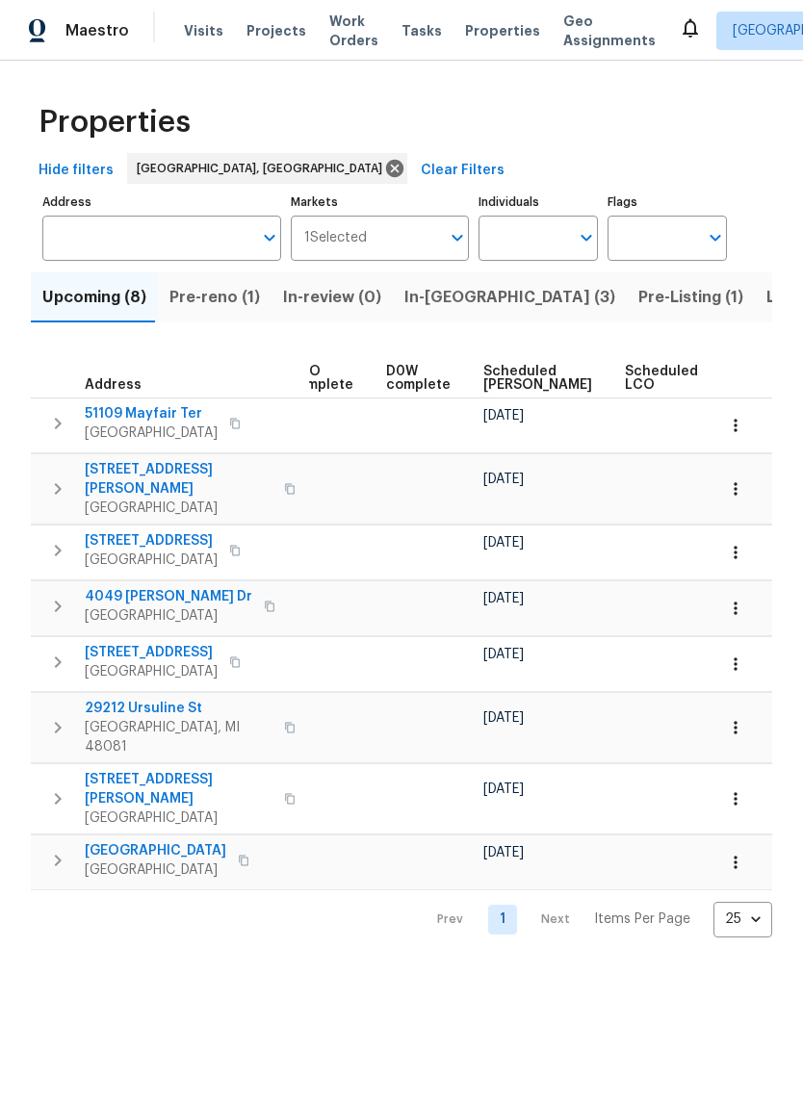
scroll to position [0, 450]
click at [508, 387] on span "Scheduled COE" at bounding box center [543, 378] width 109 height 27
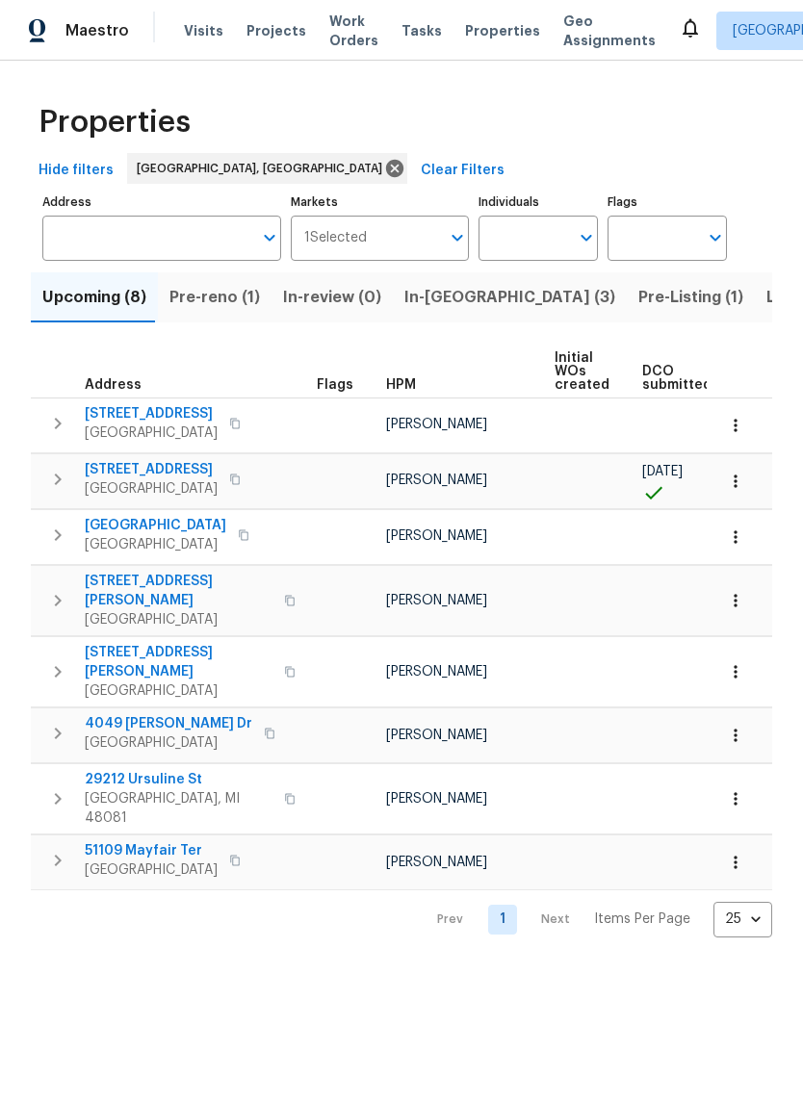
click at [136, 499] on span "[GEOGRAPHIC_DATA]" at bounding box center [151, 488] width 133 height 19
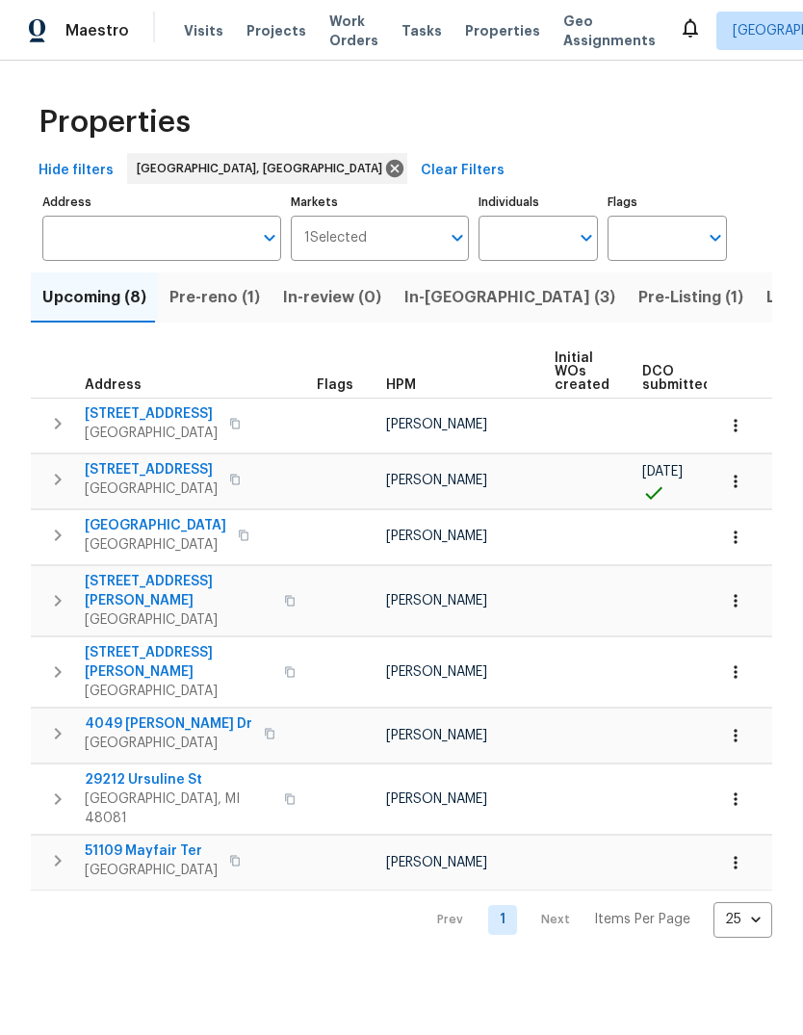
click at [490, 62] on div "Properties Hide filters Detroit, MI Clear Filters Address Address Markets 1 Sel…" at bounding box center [401, 515] width 803 height 908
click at [479, 38] on span "Properties" at bounding box center [502, 30] width 75 height 19
click at [489, 52] on div "Maestro Visits Projects Work Orders Tasks Properties Geo Assignments Detroit, M…" at bounding box center [401, 30] width 803 height 61
click at [204, 302] on span "Pre-reno (1)" at bounding box center [214, 297] width 90 height 27
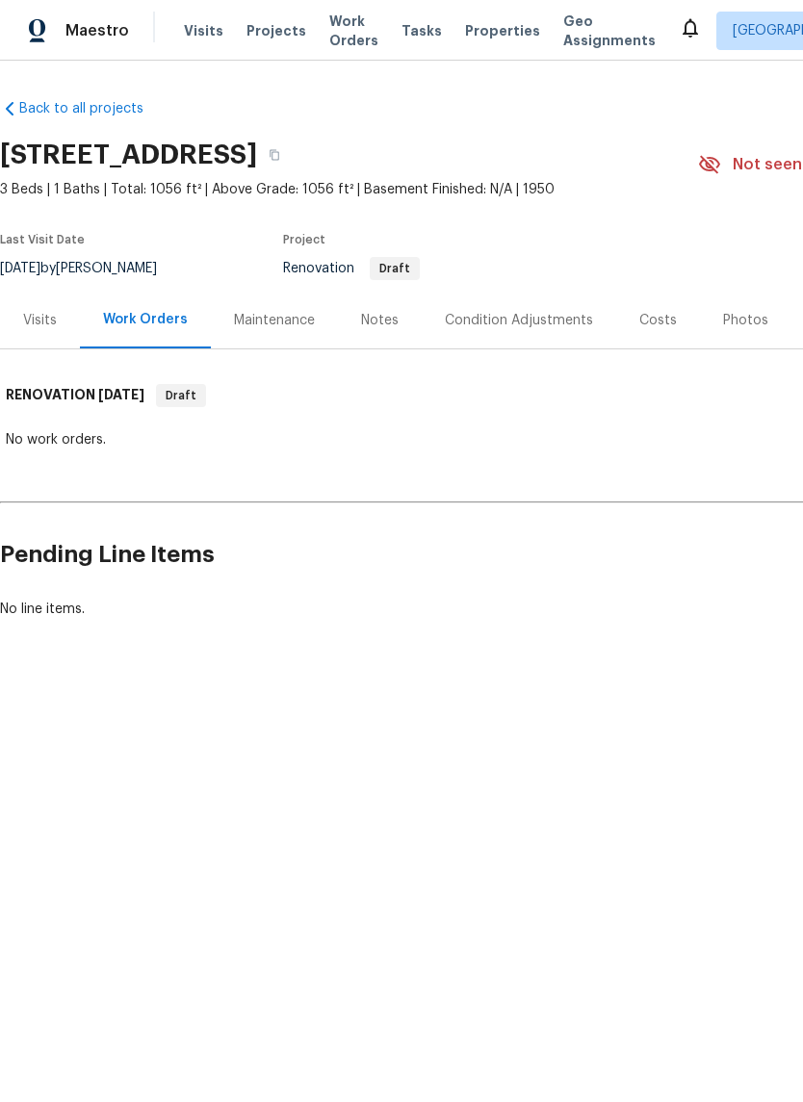
click at [51, 302] on div "Visits" at bounding box center [40, 320] width 80 height 57
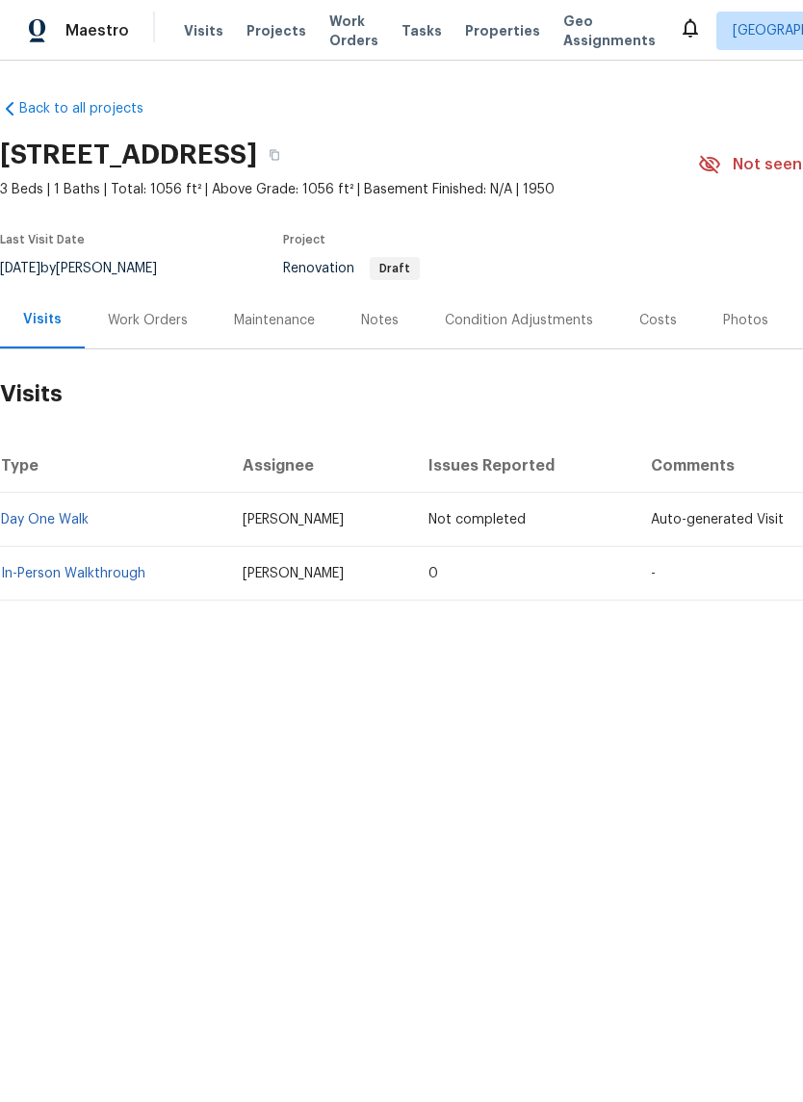
click at [83, 576] on link "In-Person Walkthrough" at bounding box center [73, 573] width 144 height 13
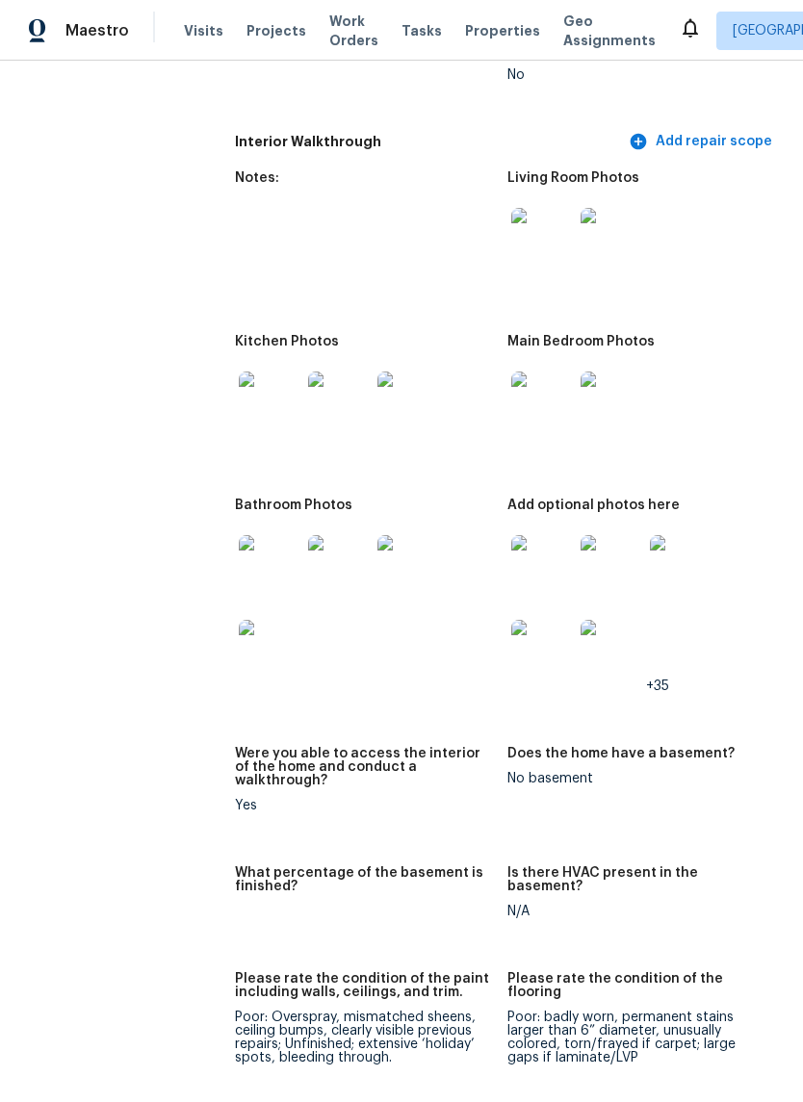
scroll to position [2372, 0]
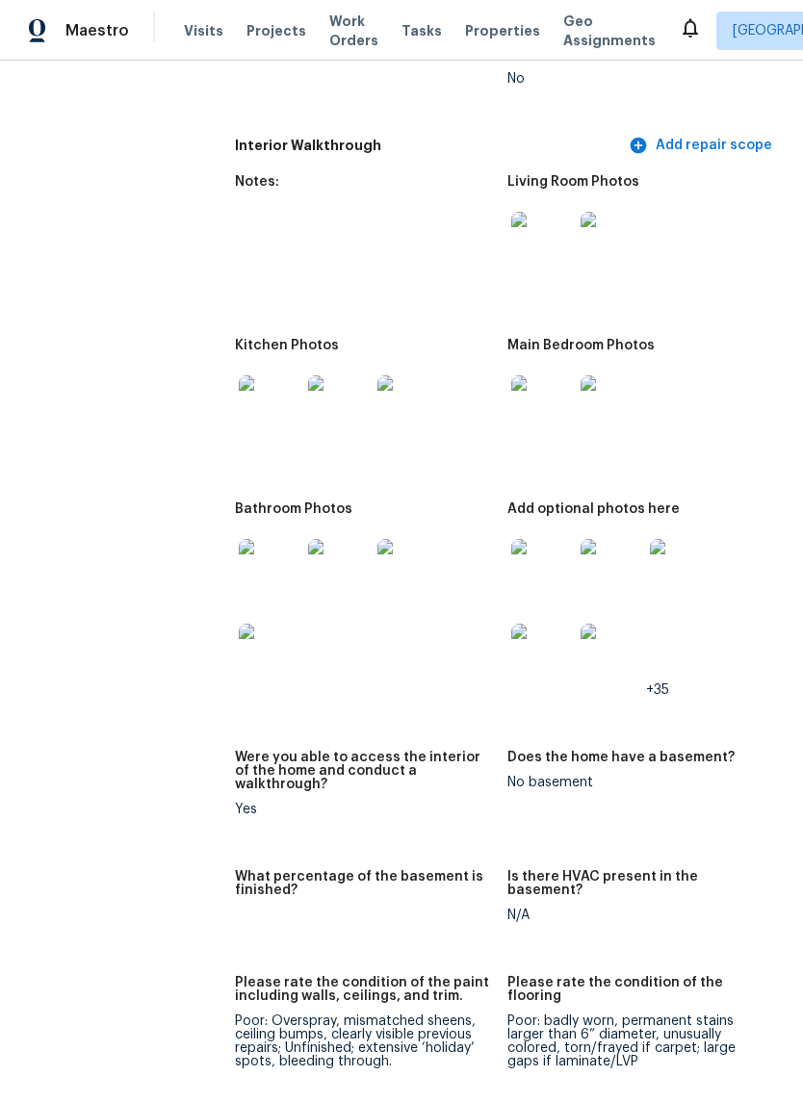
click at [534, 548] on img at bounding box center [542, 570] width 62 height 62
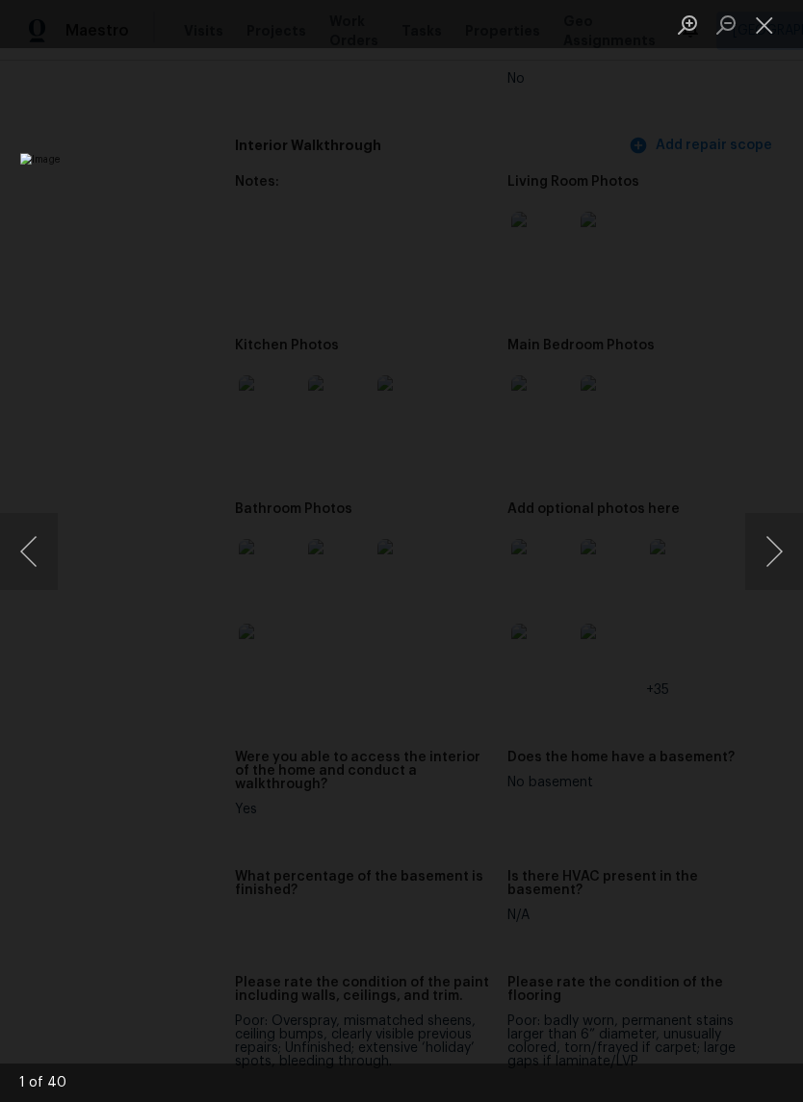
click at [772, 543] on button "Next image" at bounding box center [774, 551] width 58 height 77
click at [772, 548] on button "Next image" at bounding box center [774, 551] width 58 height 77
click at [771, 547] on button "Next image" at bounding box center [774, 551] width 58 height 77
click at [771, 549] on button "Next image" at bounding box center [774, 551] width 58 height 77
click at [770, 548] on button "Next image" at bounding box center [774, 551] width 58 height 77
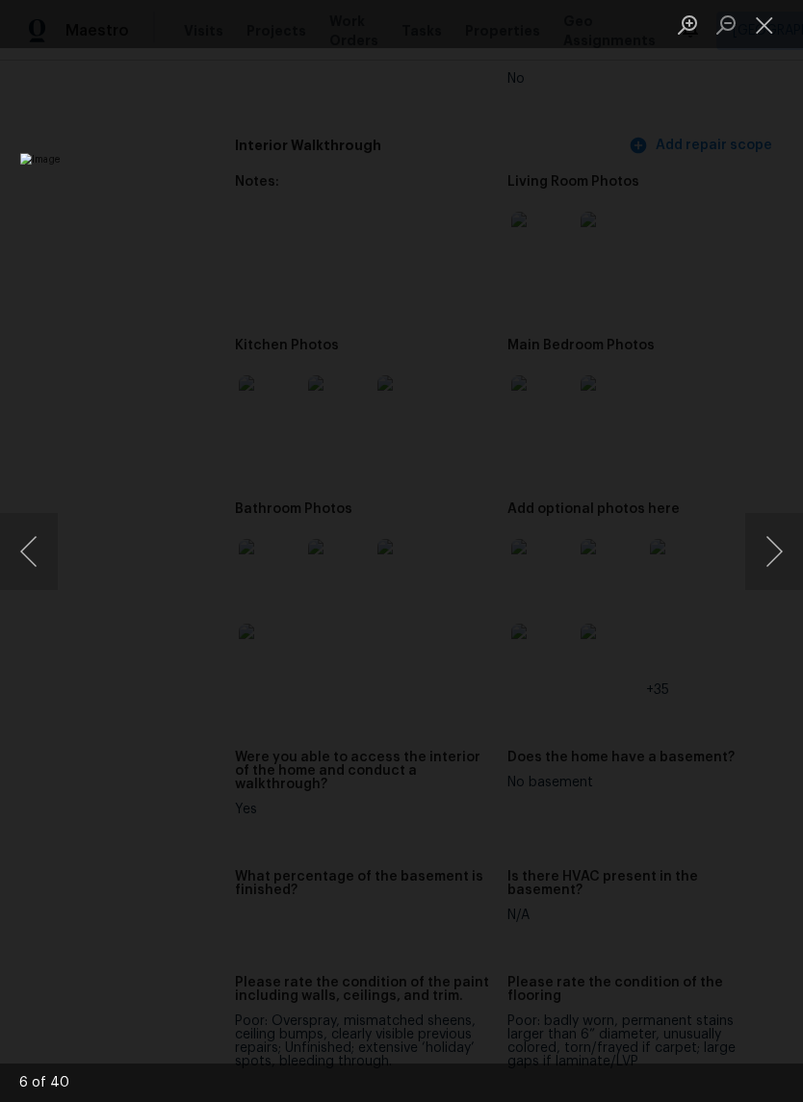
click at [772, 549] on button "Next image" at bounding box center [774, 551] width 58 height 77
click at [769, 548] on button "Next image" at bounding box center [774, 551] width 58 height 77
click at [764, 27] on button "Close lightbox" at bounding box center [764, 25] width 39 height 34
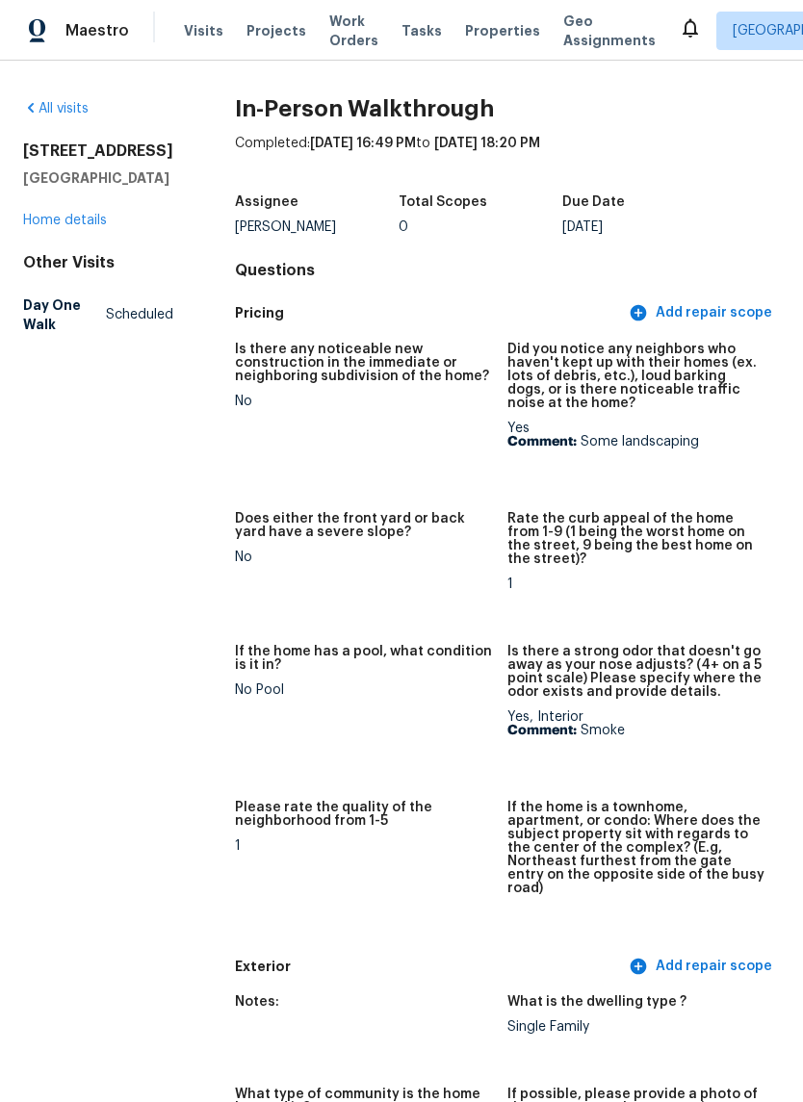
scroll to position [0, 0]
click at [68, 216] on link "Home details" at bounding box center [65, 220] width 84 height 13
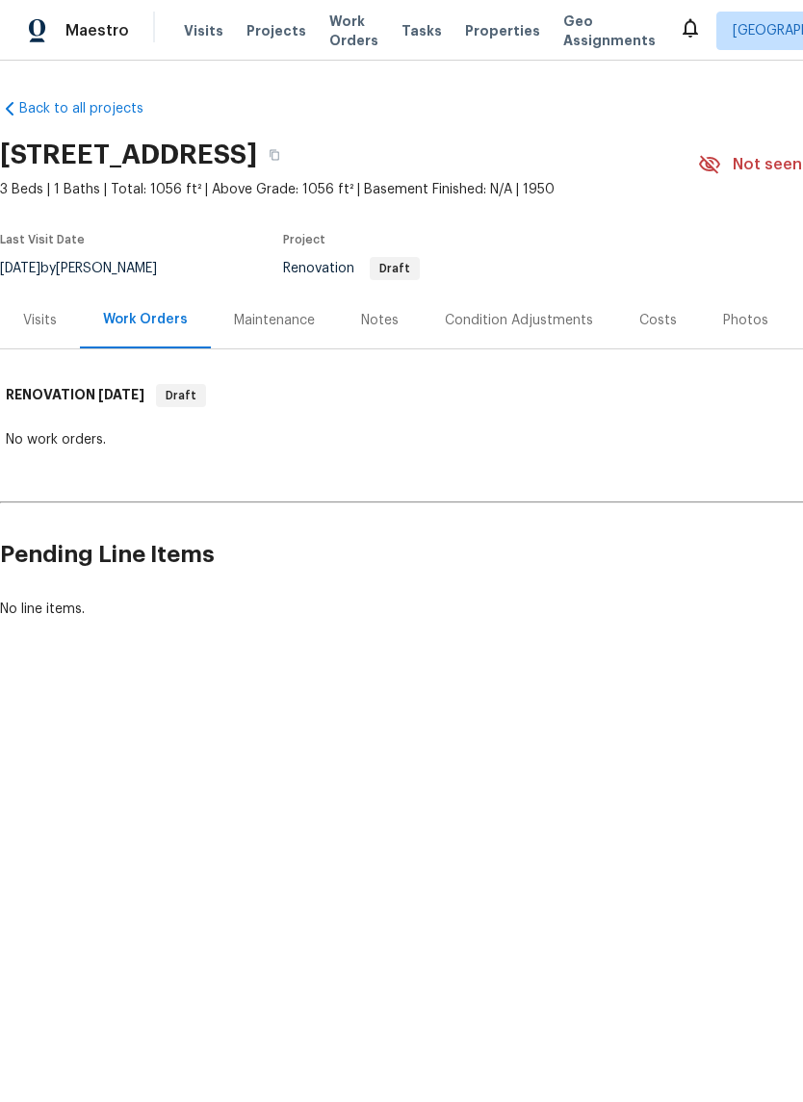
click at [528, 326] on div "Condition Adjustments" at bounding box center [519, 320] width 148 height 19
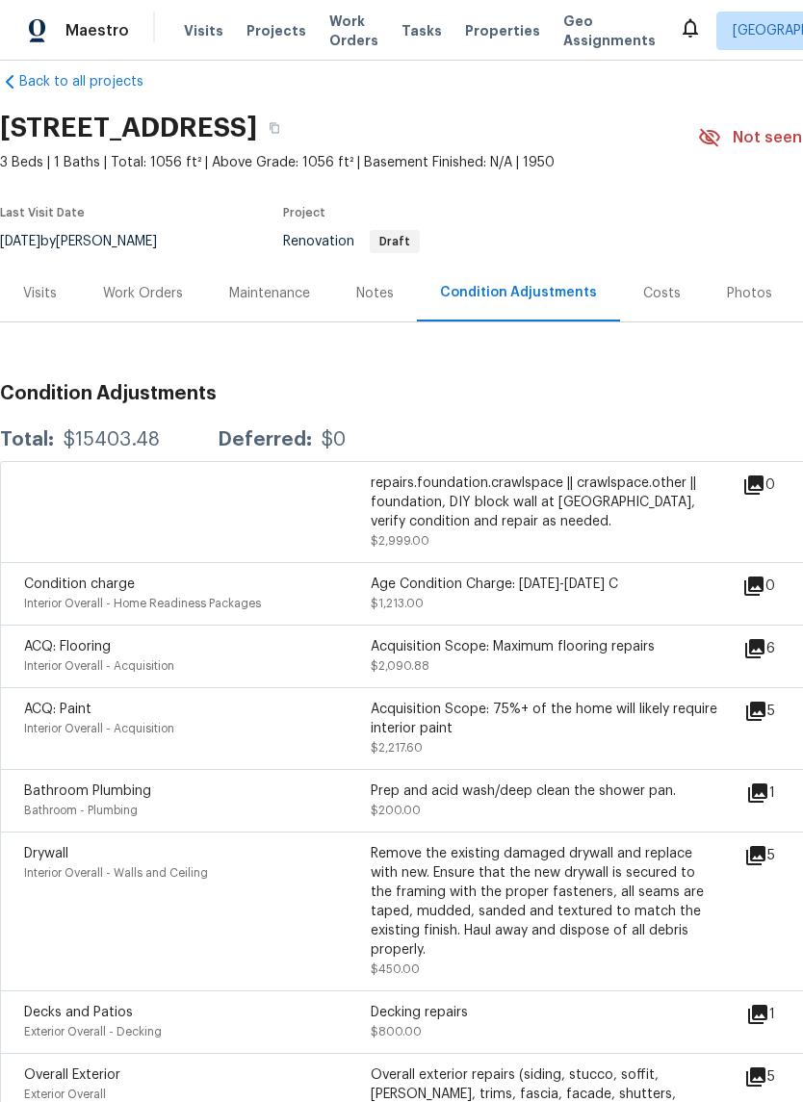
scroll to position [27, 0]
click at [371, 299] on div "Notes" at bounding box center [375, 293] width 38 height 19
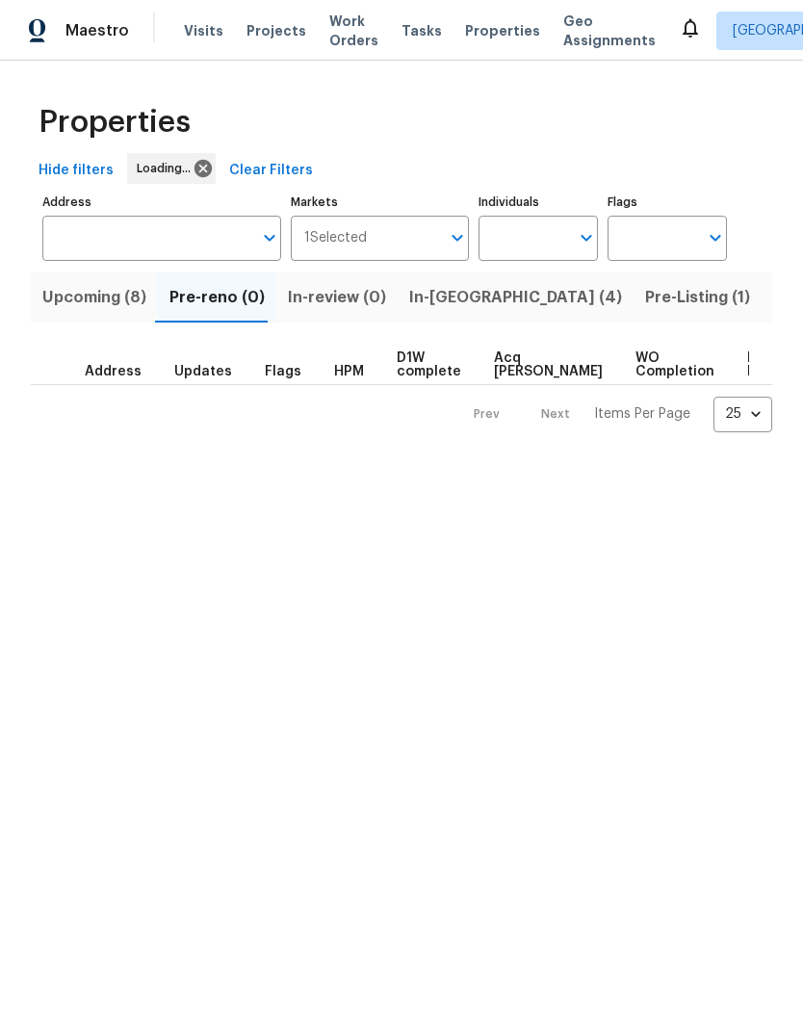
click at [451, 296] on span "In-[GEOGRAPHIC_DATA] (4)" at bounding box center [515, 297] width 213 height 27
